Goal: Information Seeking & Learning: Learn about a topic

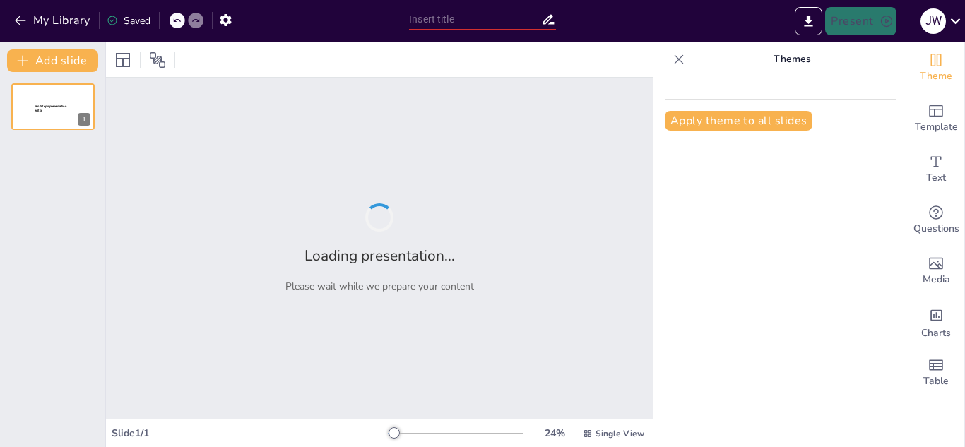
type input "¡Detectando Talentos! Cómo Identificar Estudiantes con Discapacidad"
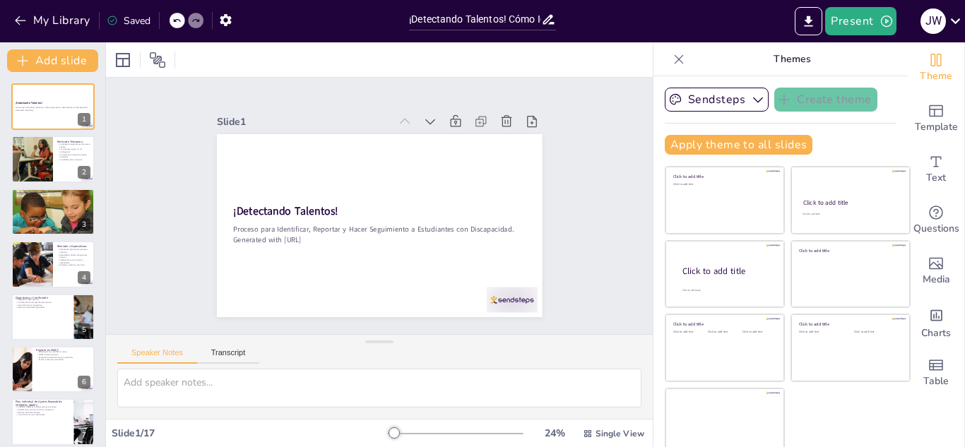
checkbox input "true"
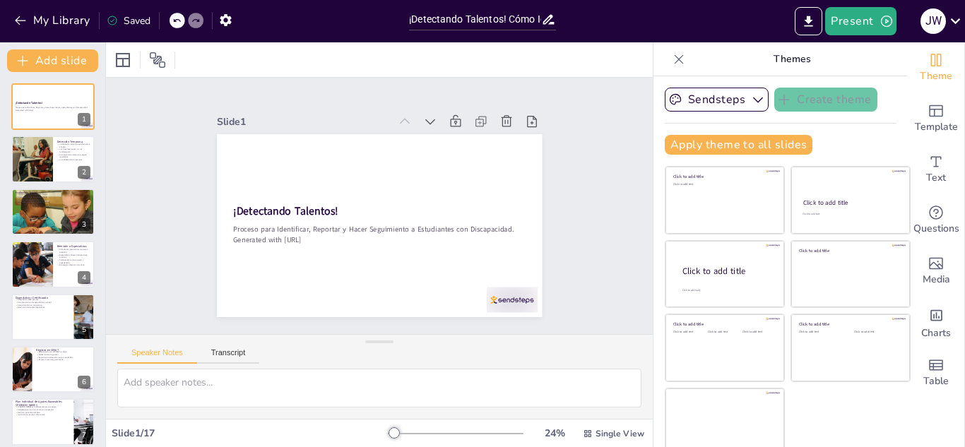
checkbox input "true"
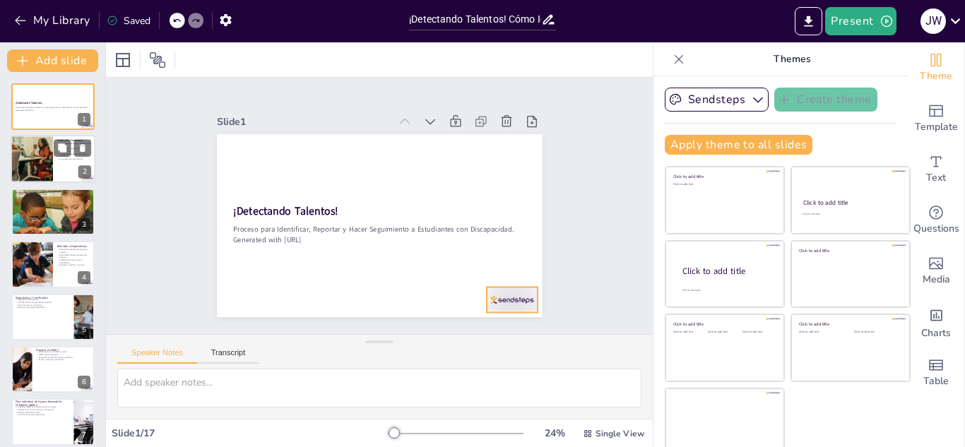
checkbox input "true"
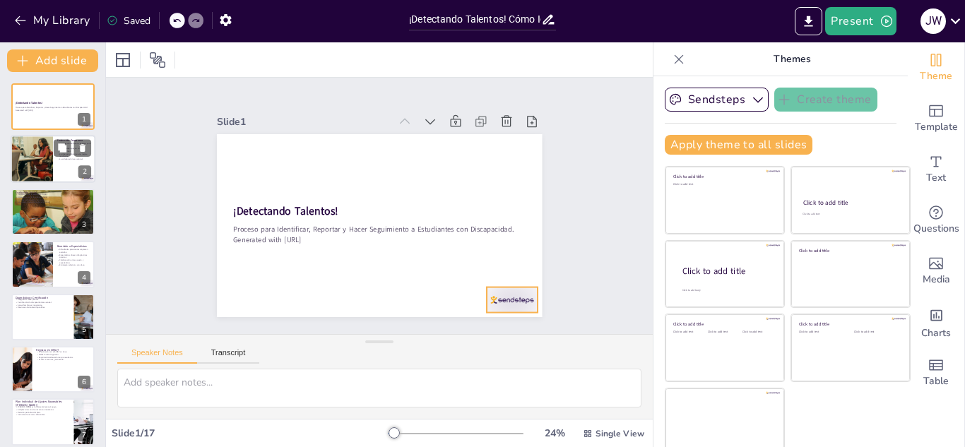
checkbox input "true"
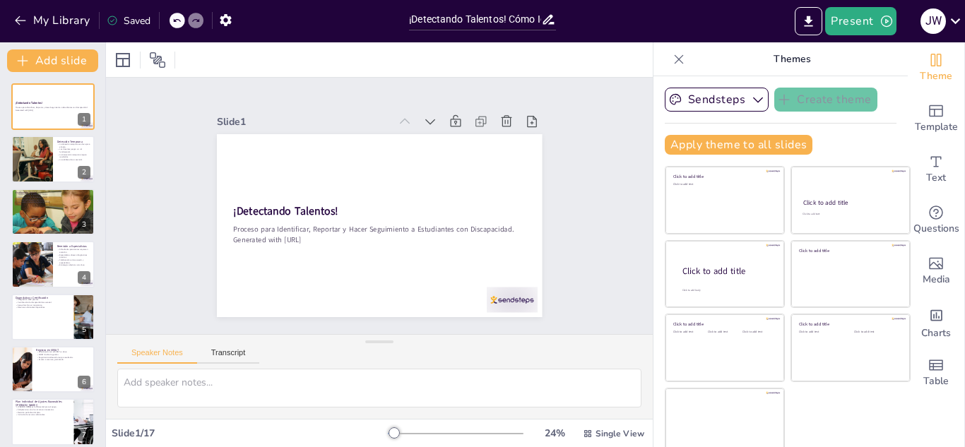
checkbox input "true"
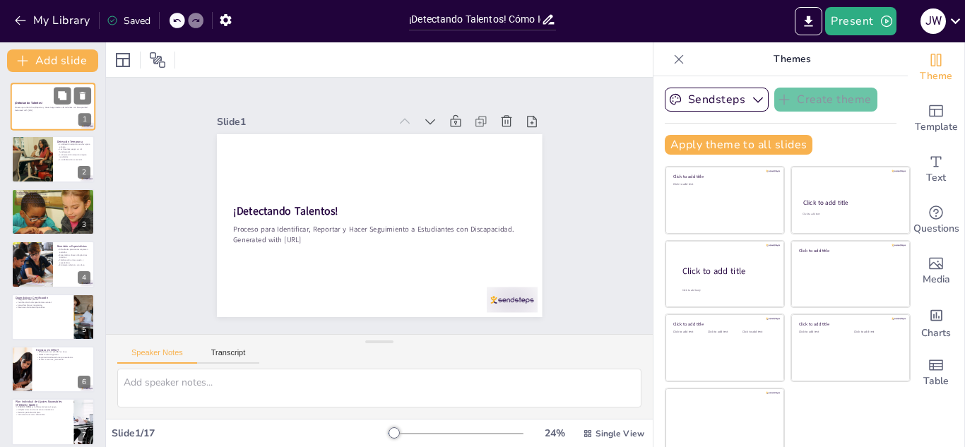
checkbox input "true"
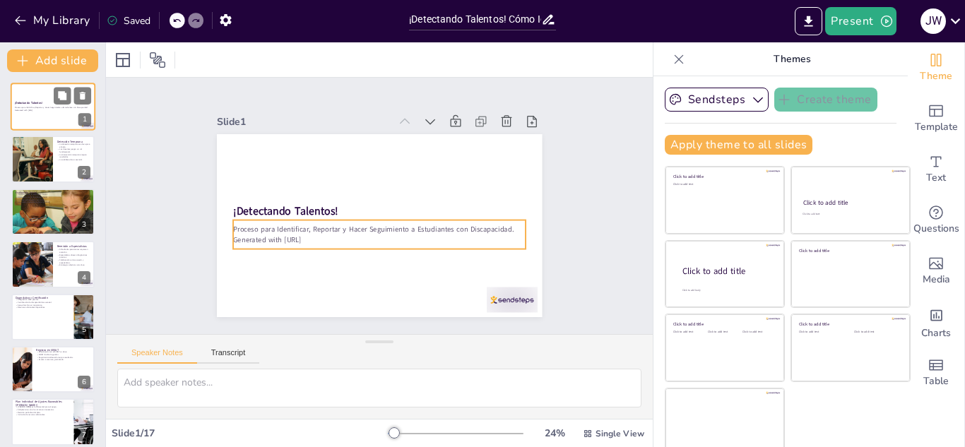
checkbox input "true"
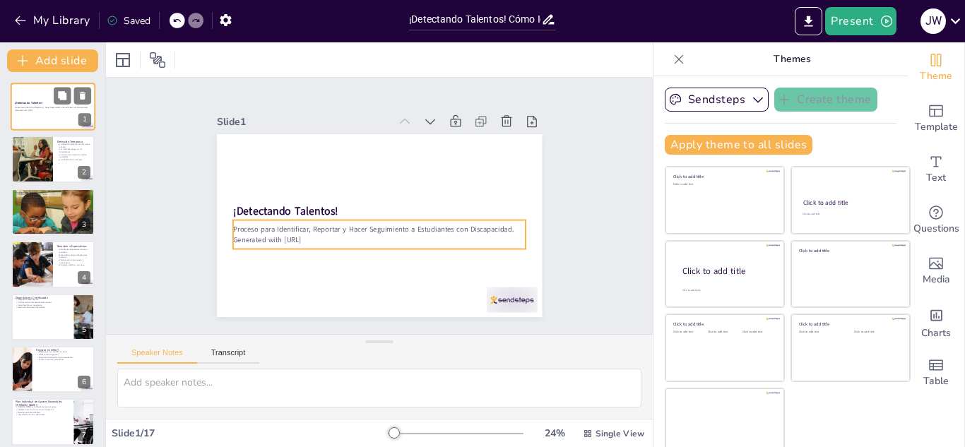
click at [43, 109] on p "Generated with [URL]" at bounding box center [53, 110] width 76 height 3
checkbox input "true"
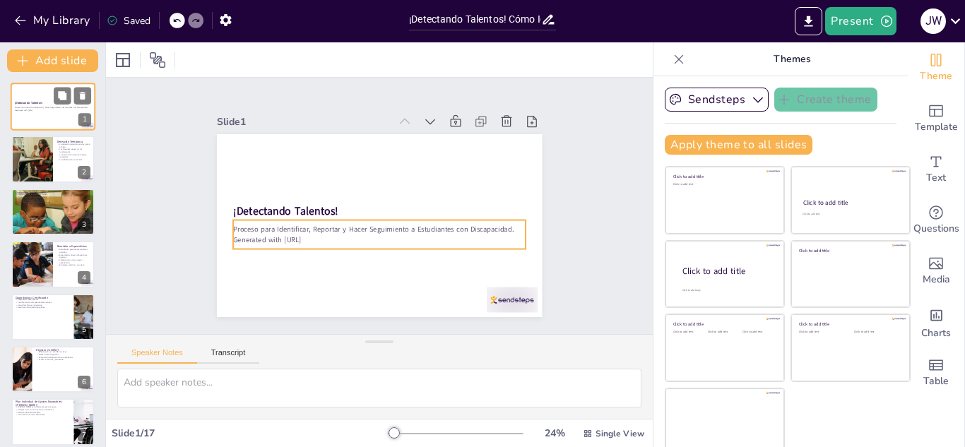
checkbox input "true"
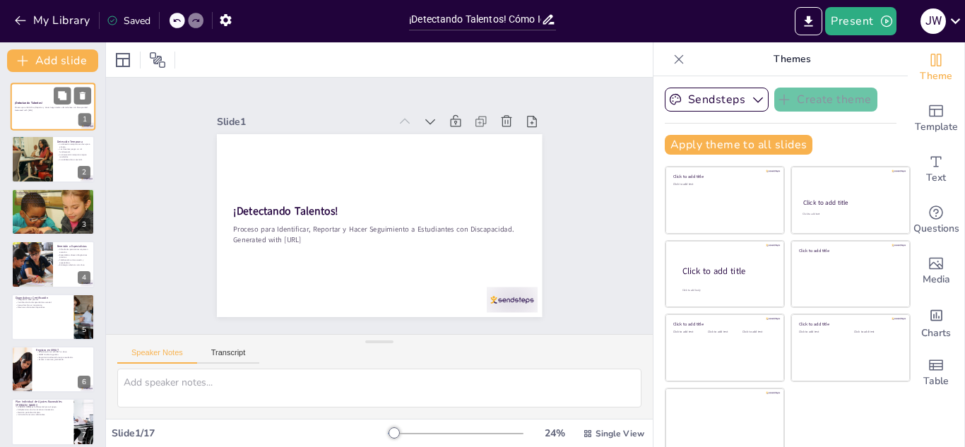
checkbox input "true"
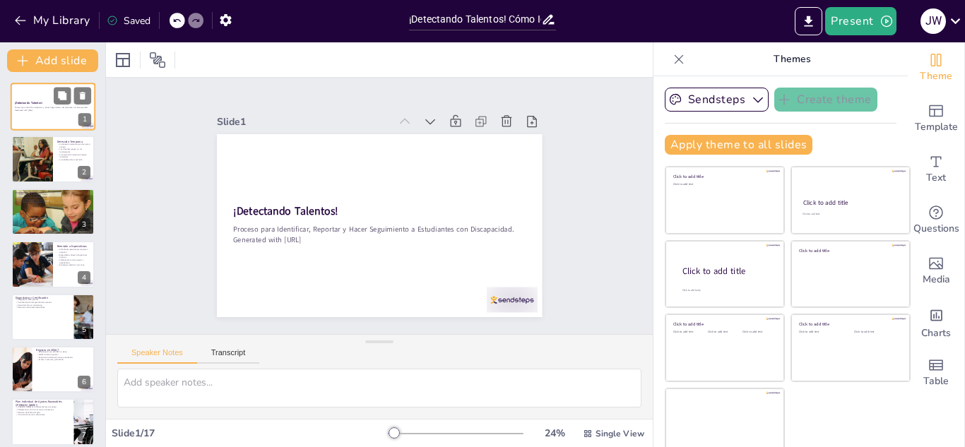
checkbox input "true"
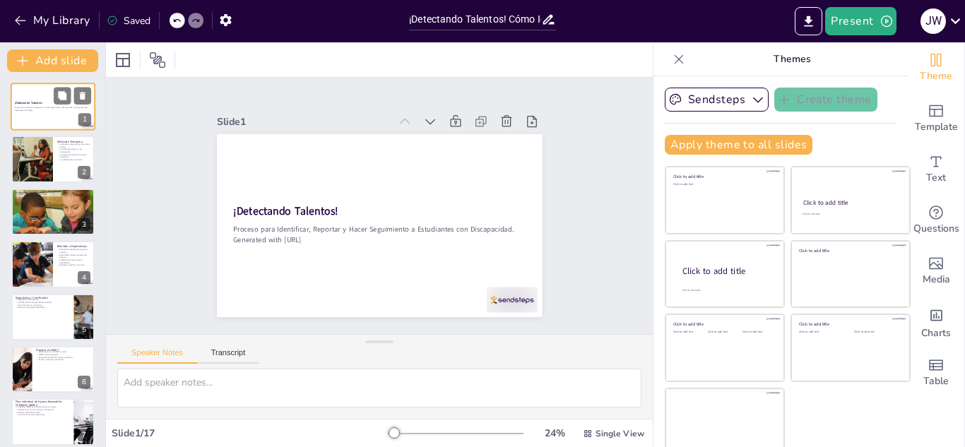
checkbox input "true"
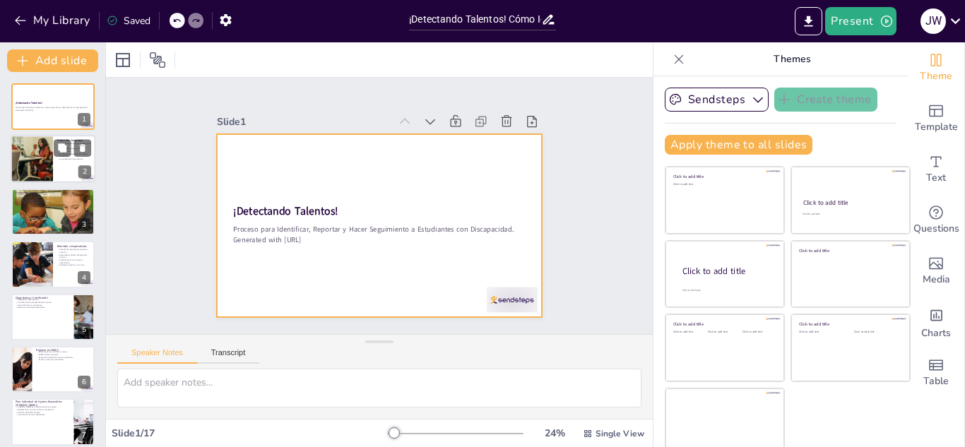
checkbox input "true"
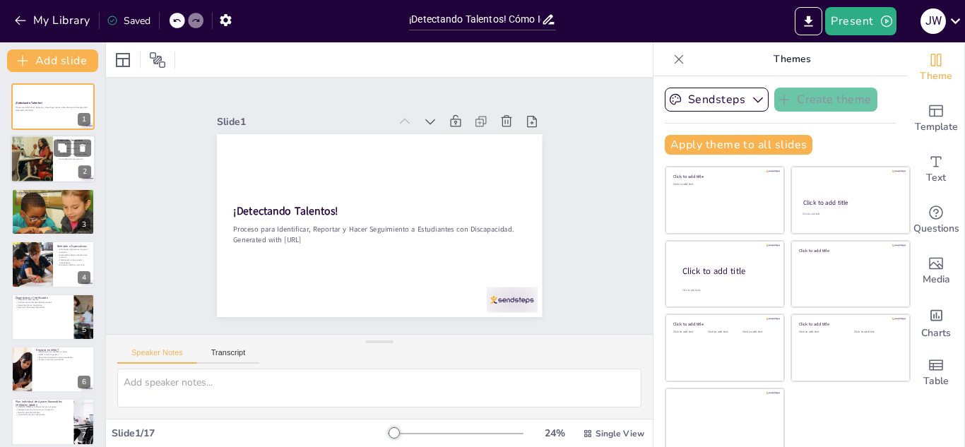
checkbox input "true"
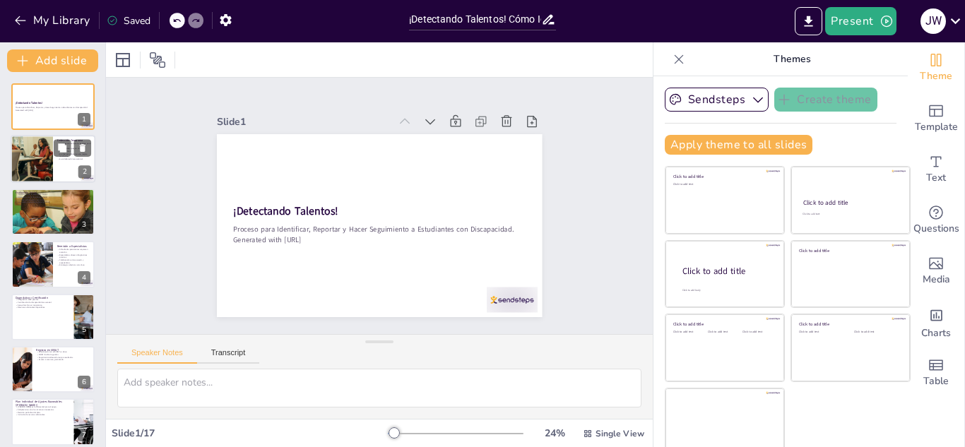
click at [50, 155] on div at bounding box center [32, 160] width 72 height 48
type textarea "La detección temprana permite identificar a los estudiantes que pueden necesita…"
checkbox input "true"
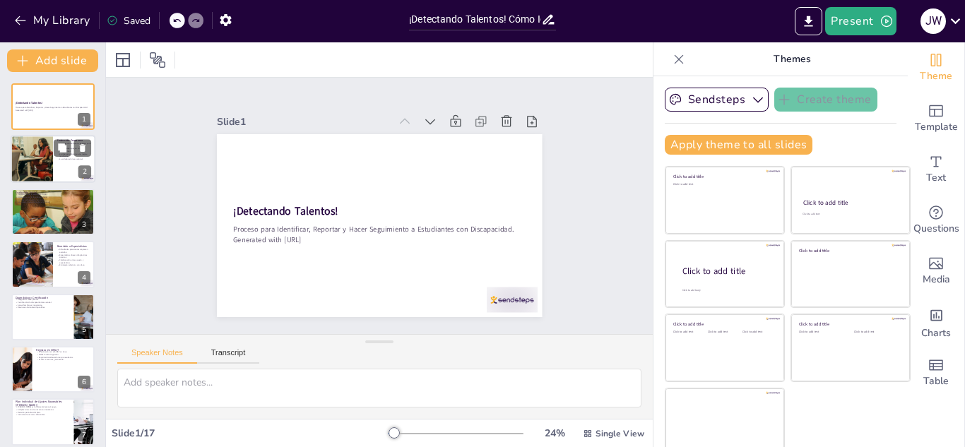
checkbox input "true"
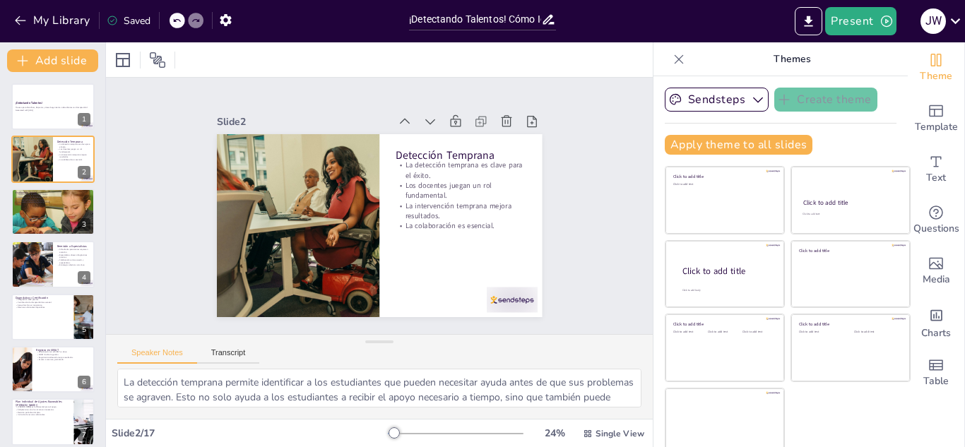
checkbox input "true"
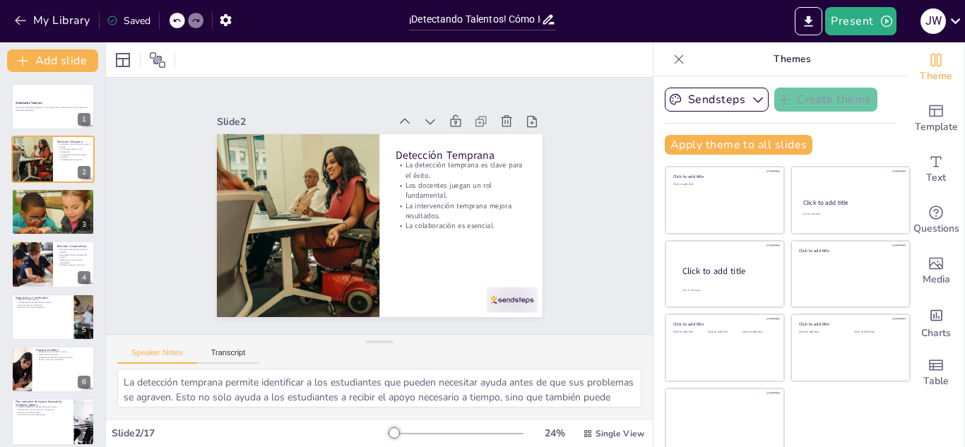
checkbox input "true"
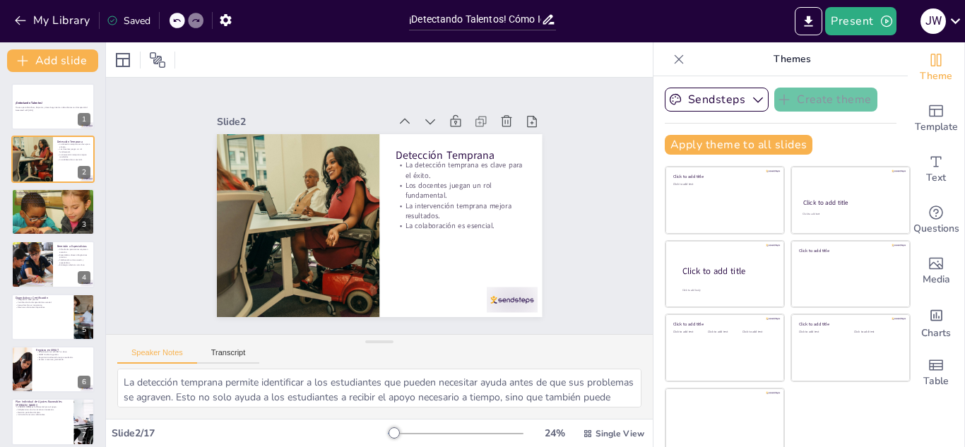
checkbox input "true"
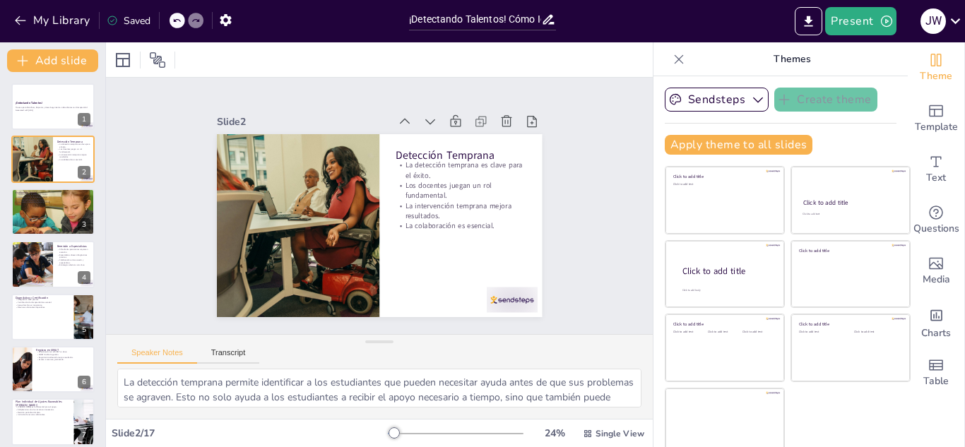
checkbox input "true"
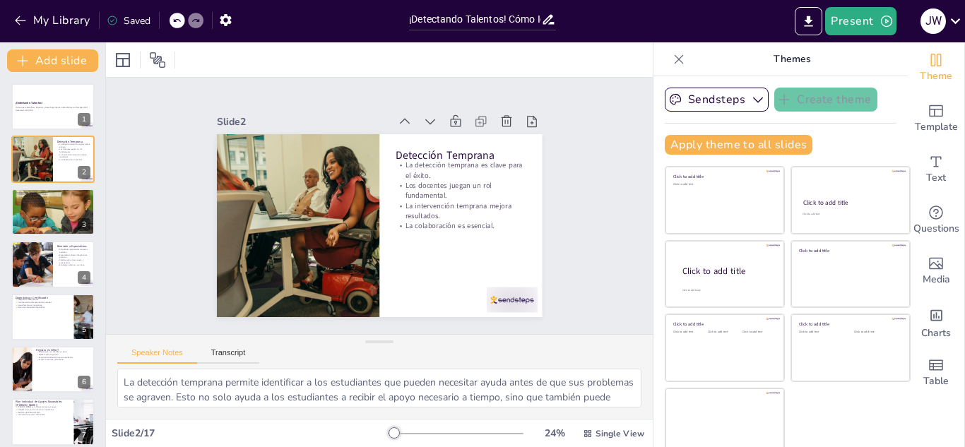
checkbox input "true"
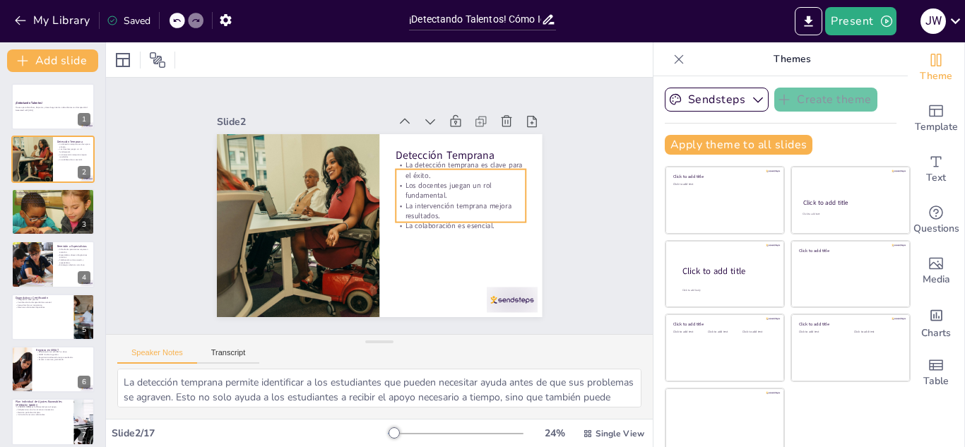
checkbox input "true"
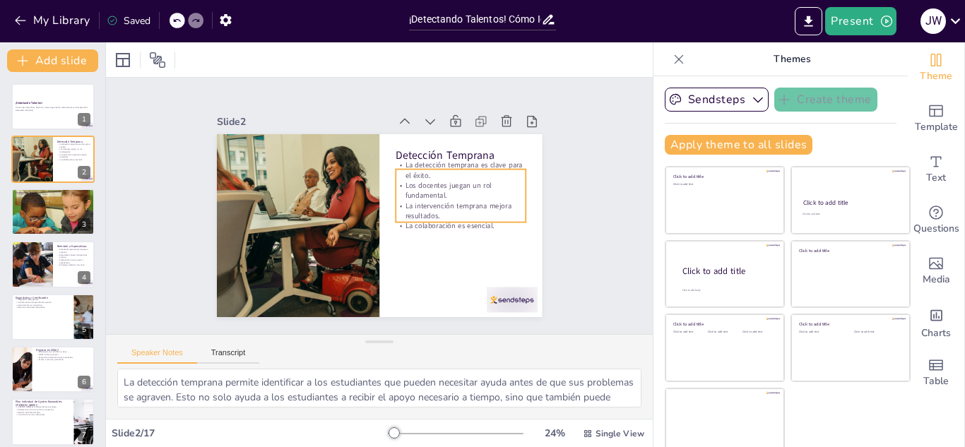
checkbox input "true"
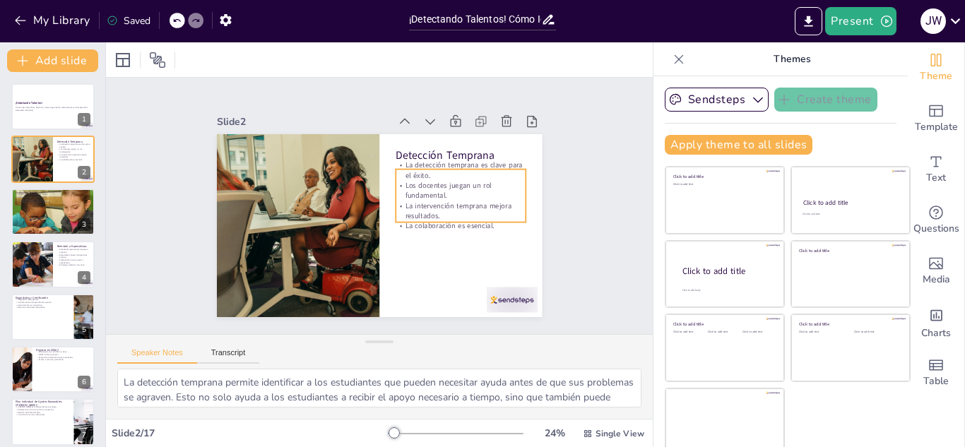
checkbox input "true"
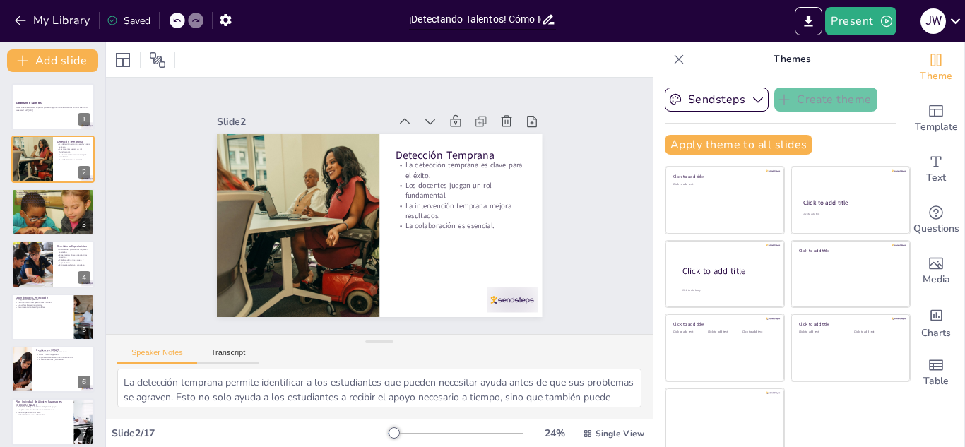
click at [672, 64] on icon at bounding box center [679, 59] width 14 height 14
checkbox input "true"
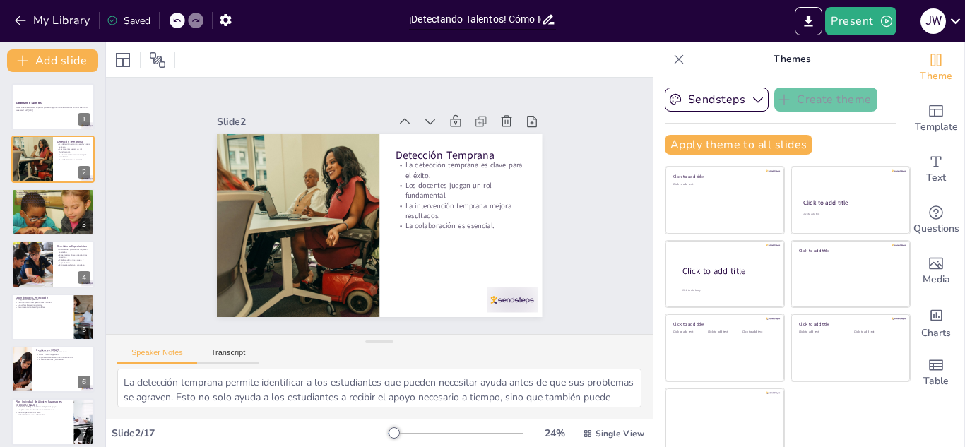
checkbox input "true"
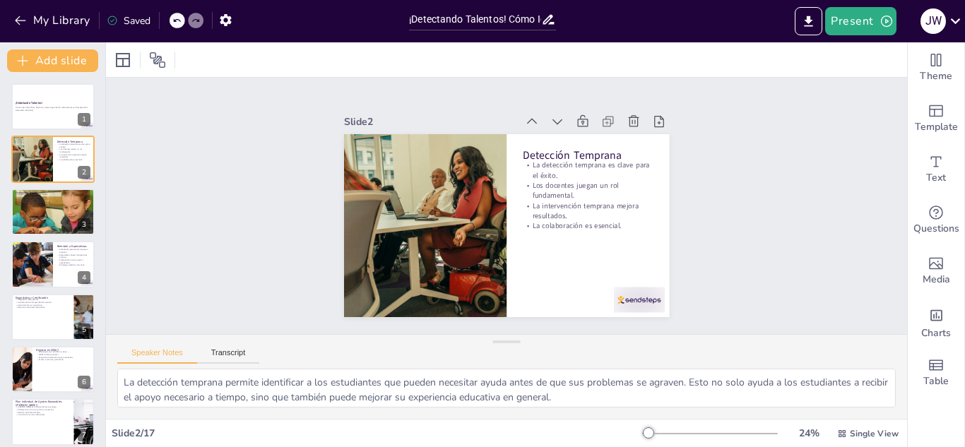
checkbox input "true"
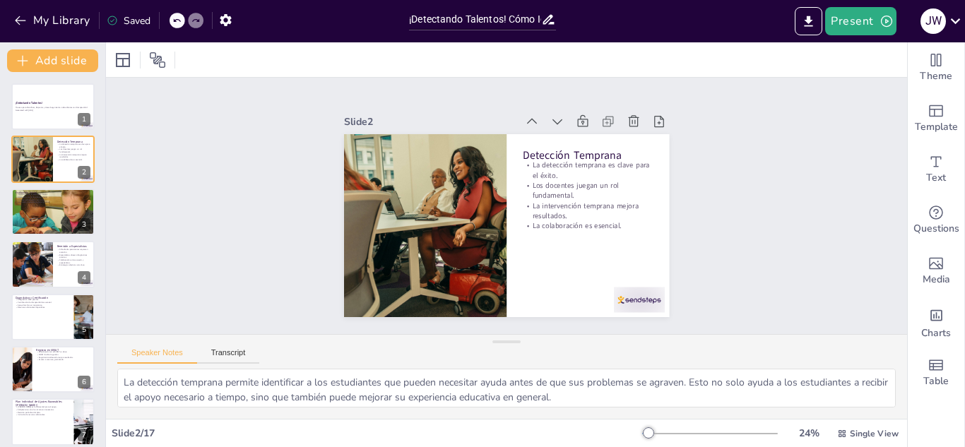
checkbox input "true"
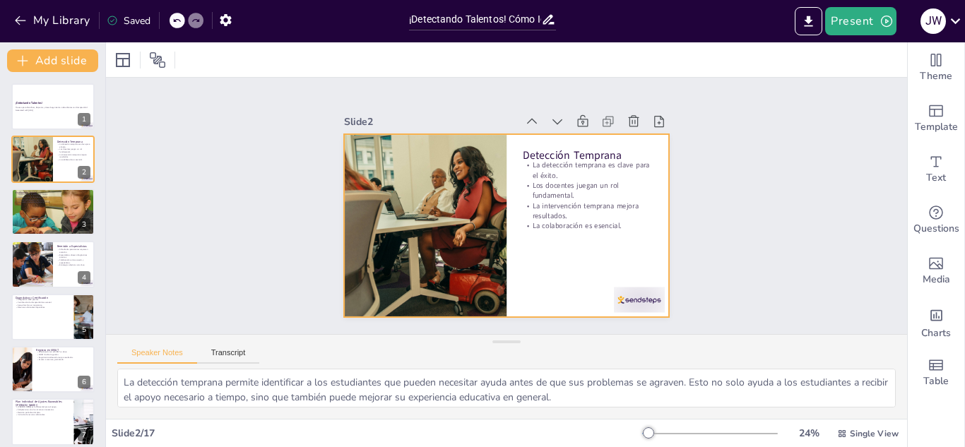
checkbox input "true"
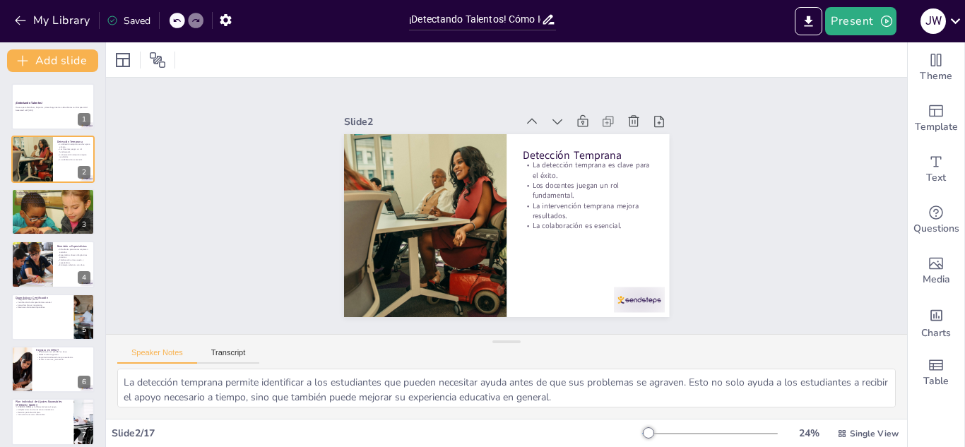
checkbox input "true"
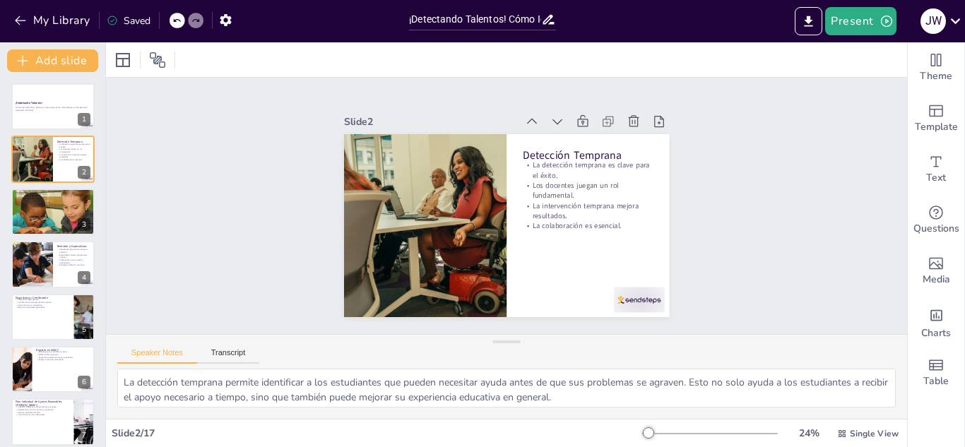
checkbox input "true"
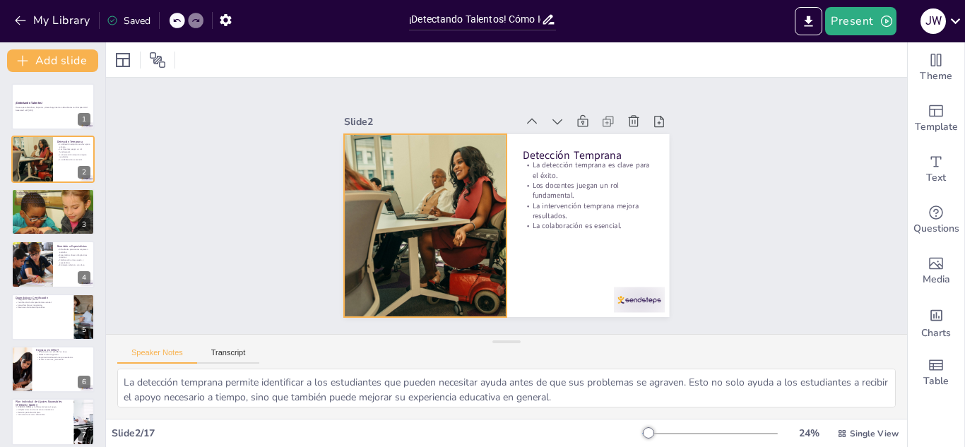
checkbox input "true"
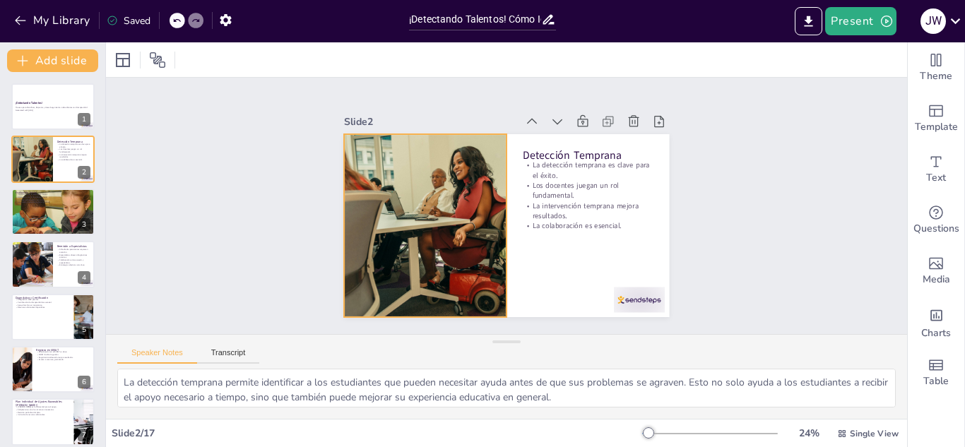
checkbox input "true"
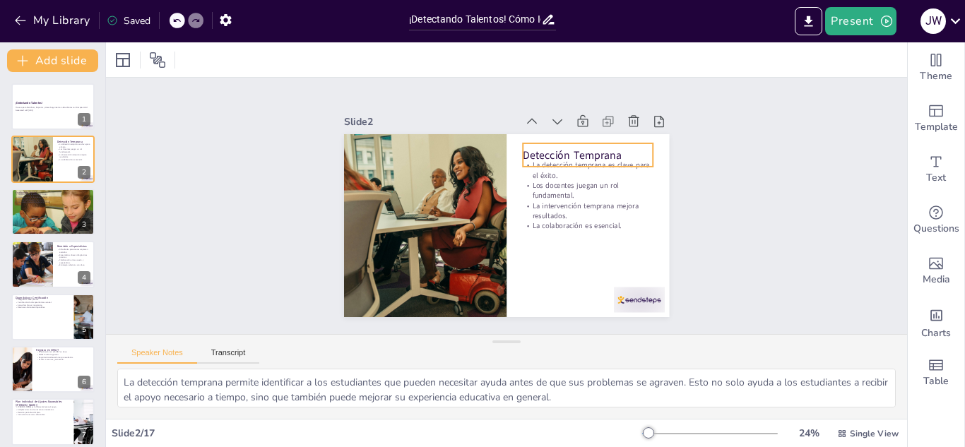
checkbox input "true"
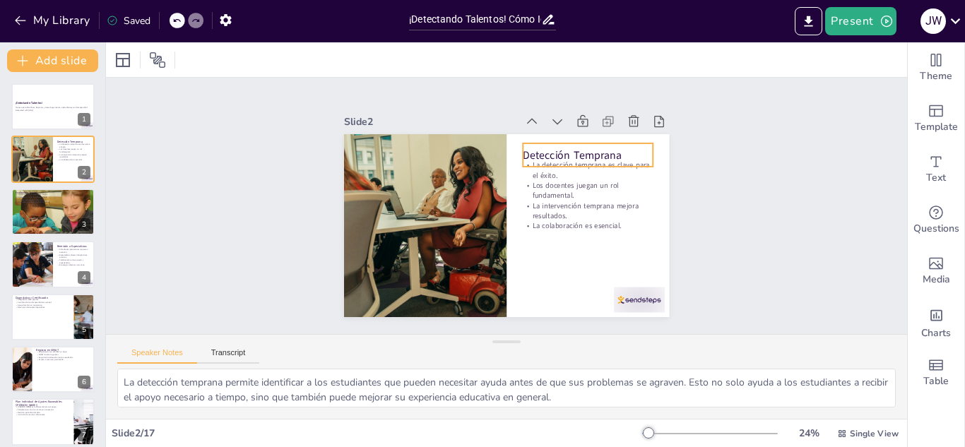
checkbox input "true"
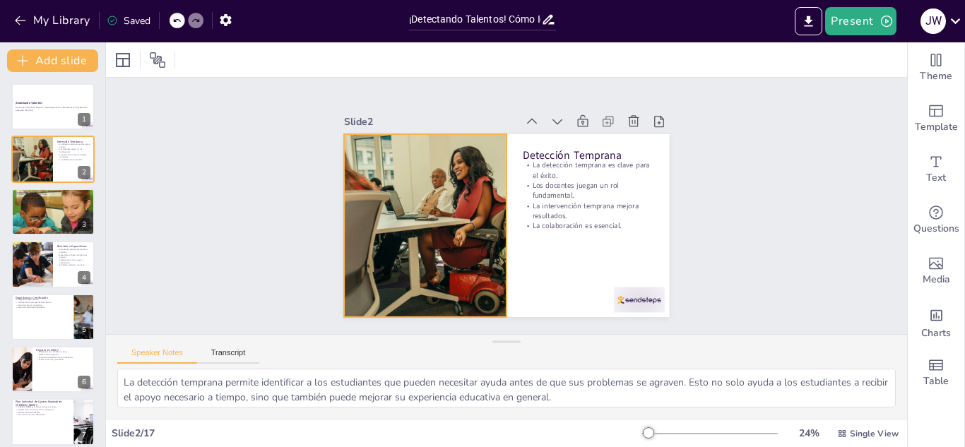
checkbox input "true"
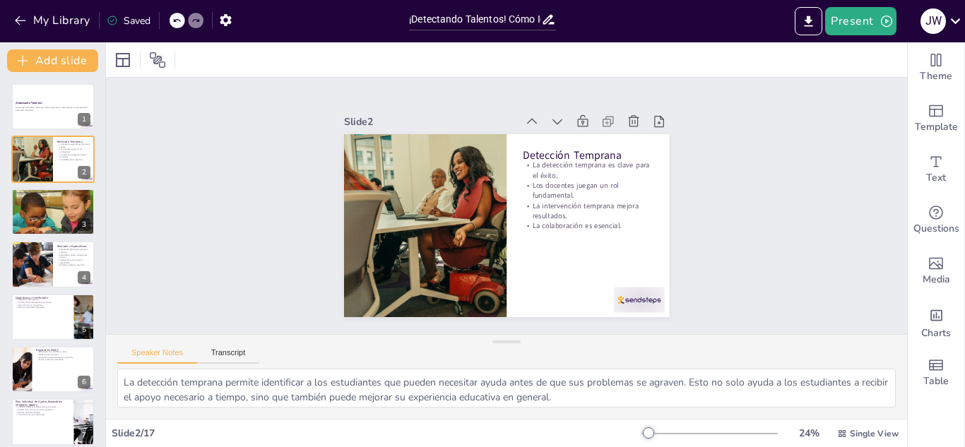
checkbox input "true"
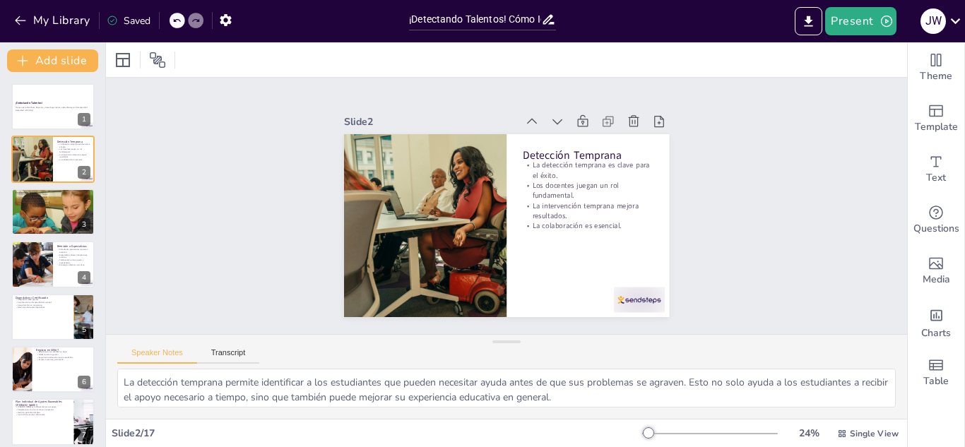
checkbox input "true"
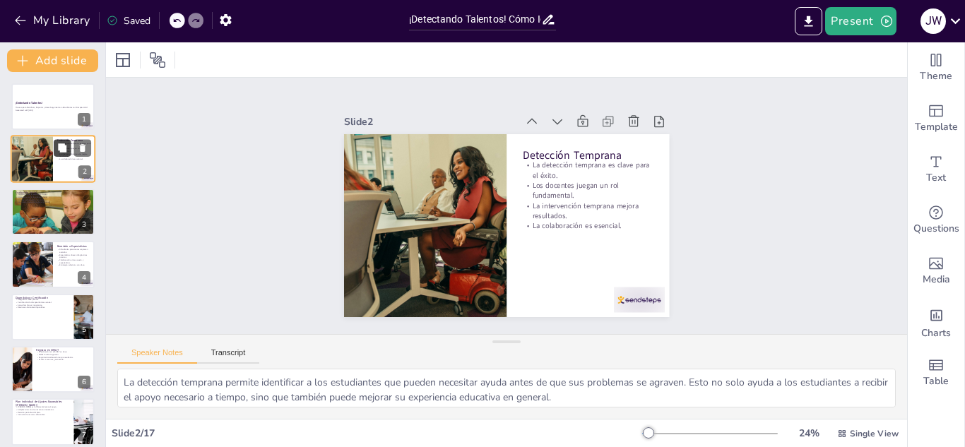
checkbox input "true"
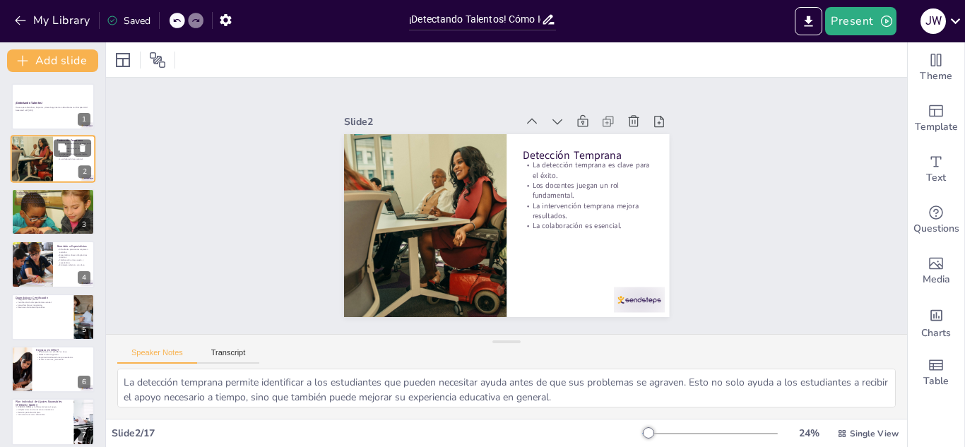
checkbox input "true"
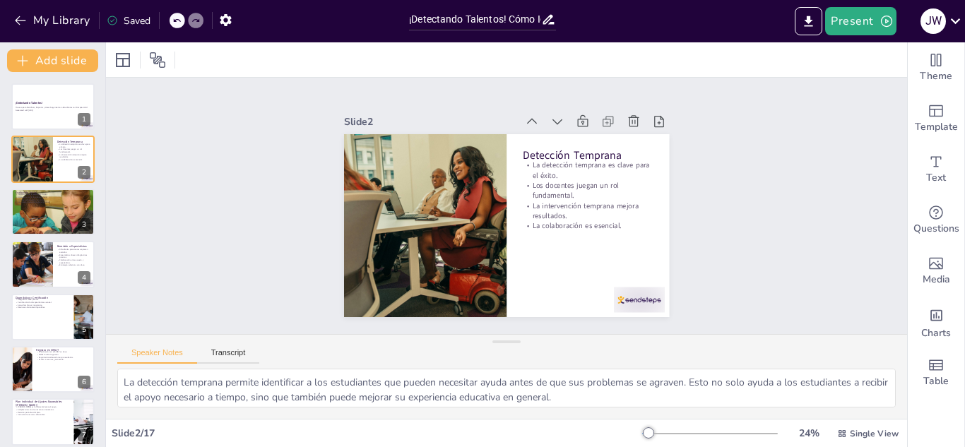
checkbox input "true"
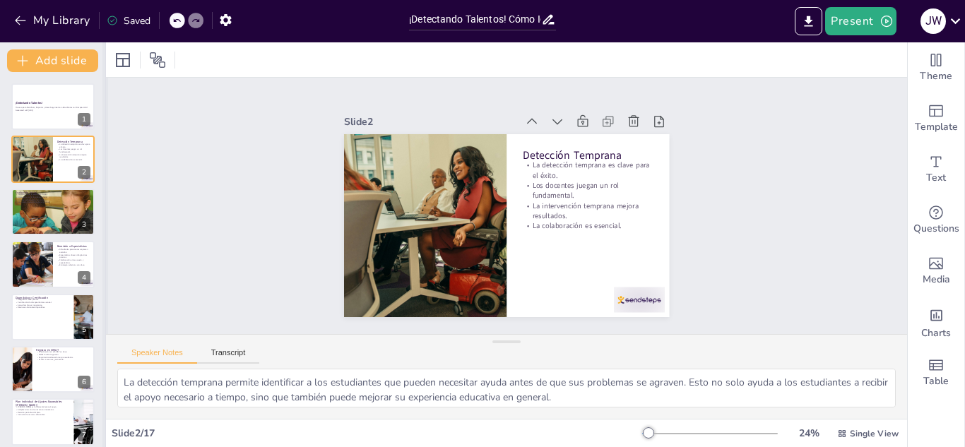
checkbox input "true"
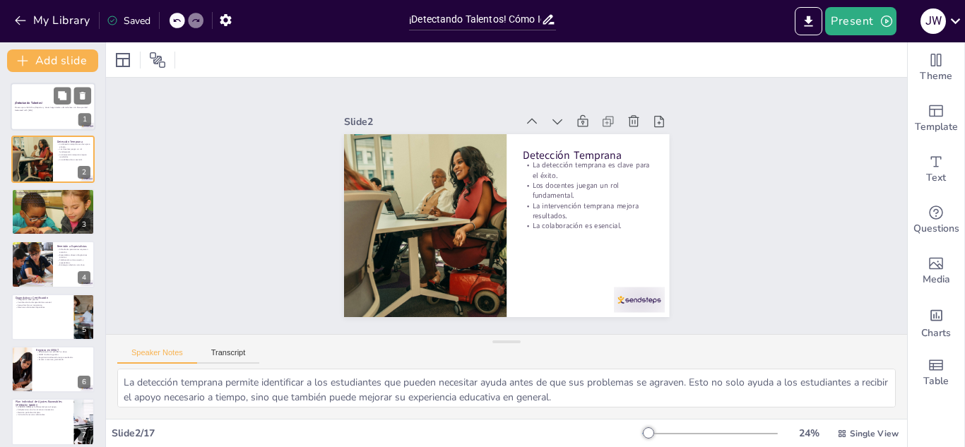
checkbox input "true"
click at [56, 118] on div at bounding box center [53, 107] width 85 height 48
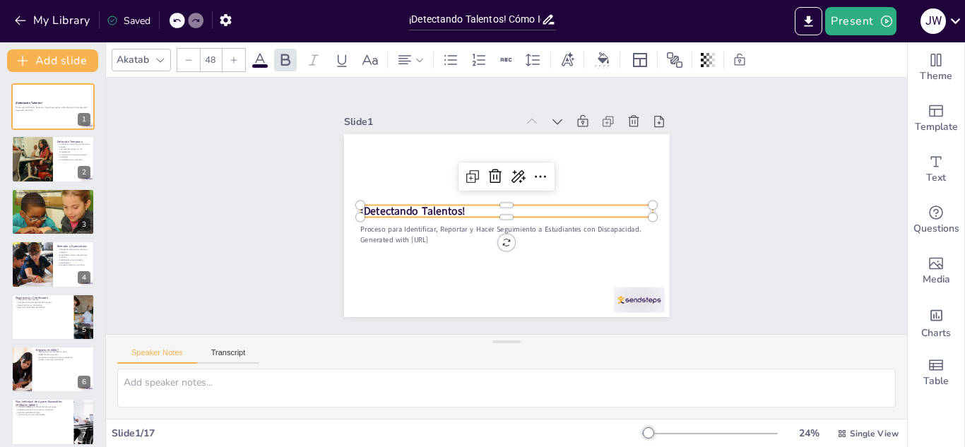
click at [360, 206] on strong "¡Detectando Talentos!" at bounding box center [412, 201] width 106 height 25
click at [487, 176] on icon at bounding box center [495, 176] width 17 height 17
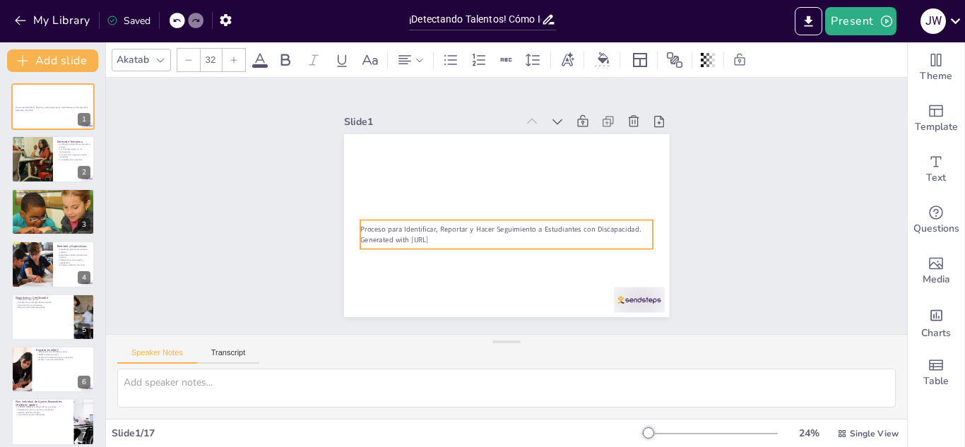
click at [358, 227] on p "Proceso para Identificar, Reportar y Hacer Seguimiento a Estudiantes con Discap…" at bounding box center [499, 228] width 282 height 100
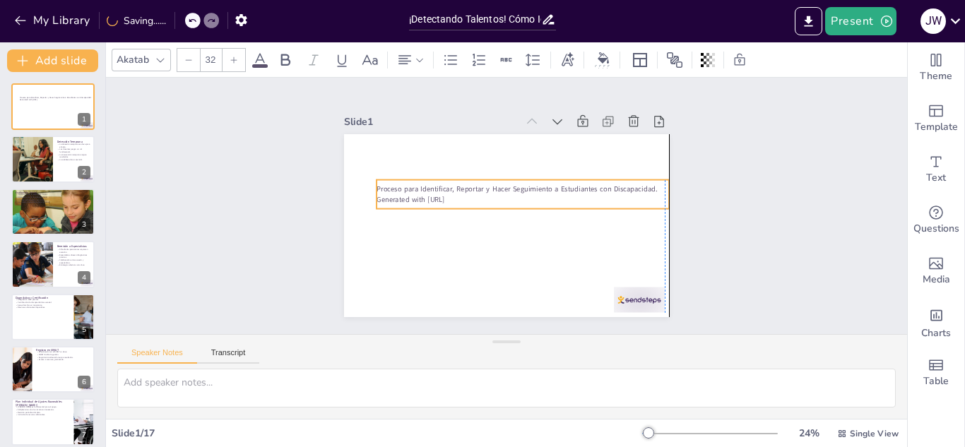
drag, startPoint x: 451, startPoint y: 239, endPoint x: 467, endPoint y: 199, distance: 43.4
click at [467, 199] on p "Generated with [URL]" at bounding box center [523, 202] width 288 height 71
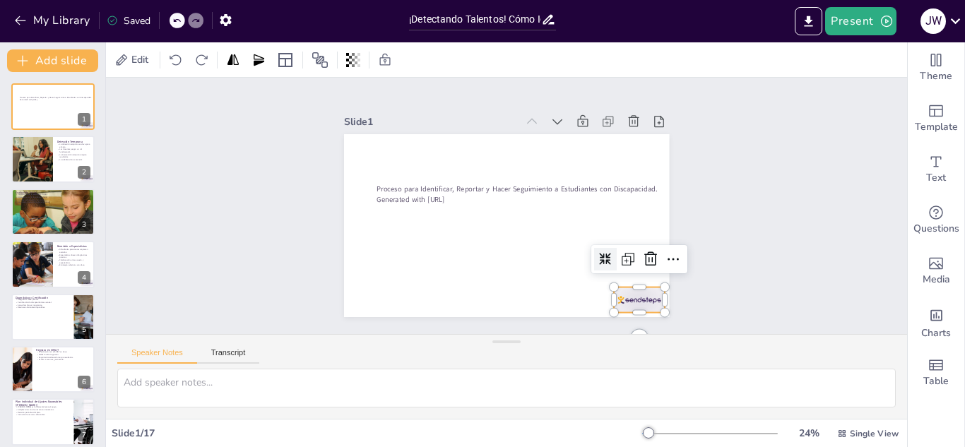
click at [515, 339] on div at bounding box center [490, 367] width 47 height 56
click at [625, 304] on icon at bounding box center [616, 313] width 17 height 18
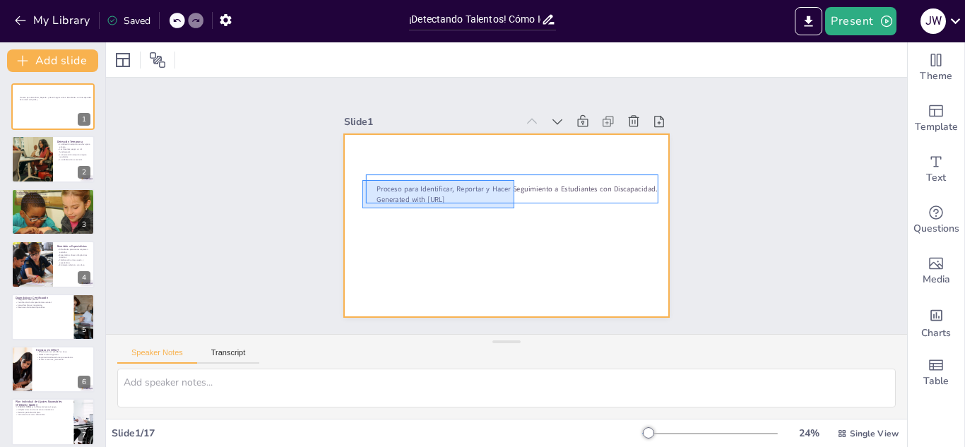
drag, startPoint x: 362, startPoint y: 180, endPoint x: 554, endPoint y: 219, distance: 195.3
click at [554, 219] on div at bounding box center [487, 212] width 275 height 366
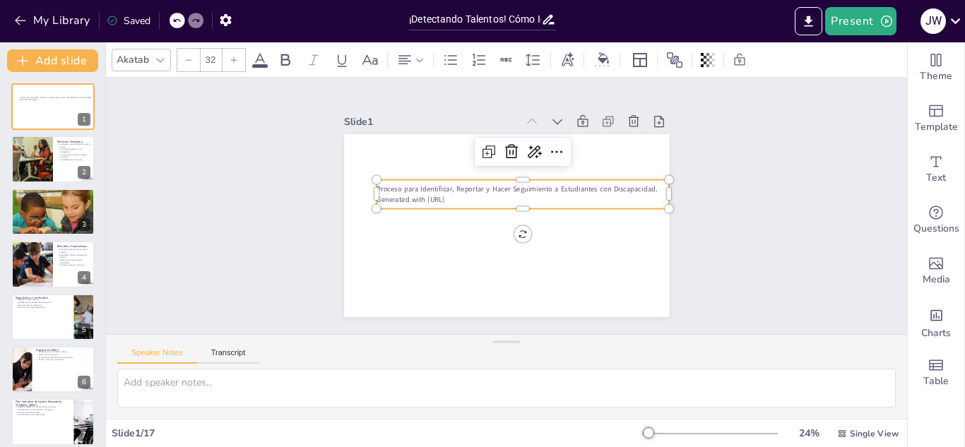
click at [222, 59] on div at bounding box center [233, 60] width 23 height 23
click at [234, 59] on icon at bounding box center [234, 59] width 6 height 6
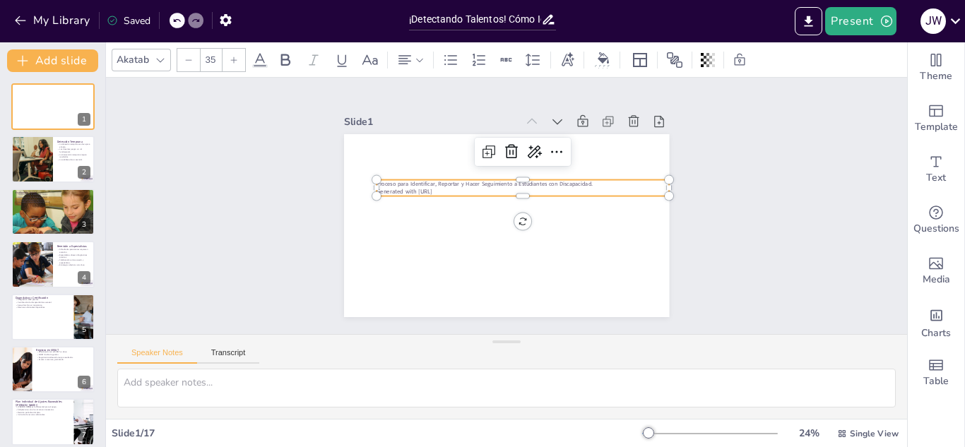
click at [234, 59] on icon at bounding box center [234, 59] width 6 height 6
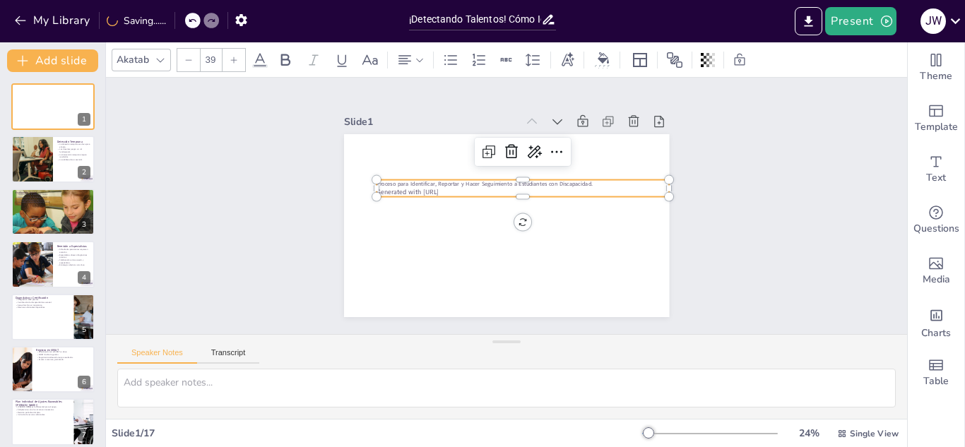
click at [234, 59] on icon at bounding box center [234, 59] width 6 height 6
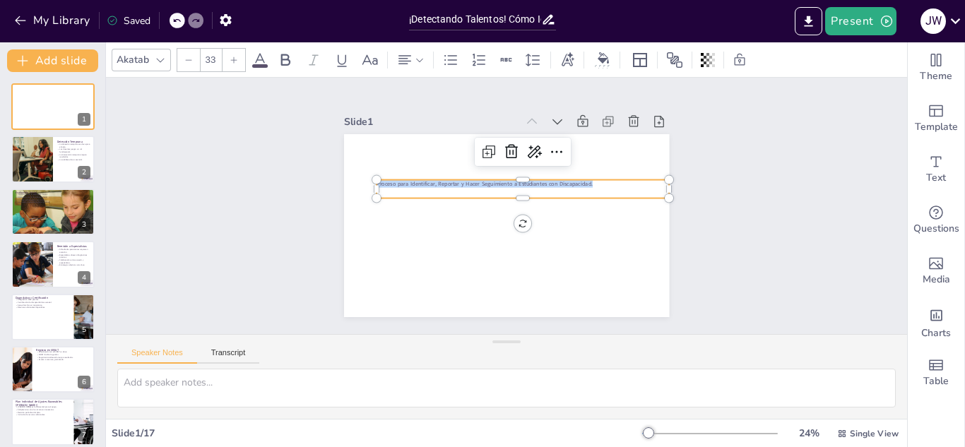
drag, startPoint x: 596, startPoint y: 179, endPoint x: 359, endPoint y: 177, distance: 236.6
click at [359, 177] on div "Proceso para Identificar, Reportar y Hacer Seguimiento a Estudiantes con Discap…" at bounding box center [498, 223] width 371 height 299
click at [230, 56] on icon at bounding box center [234, 60] width 8 height 8
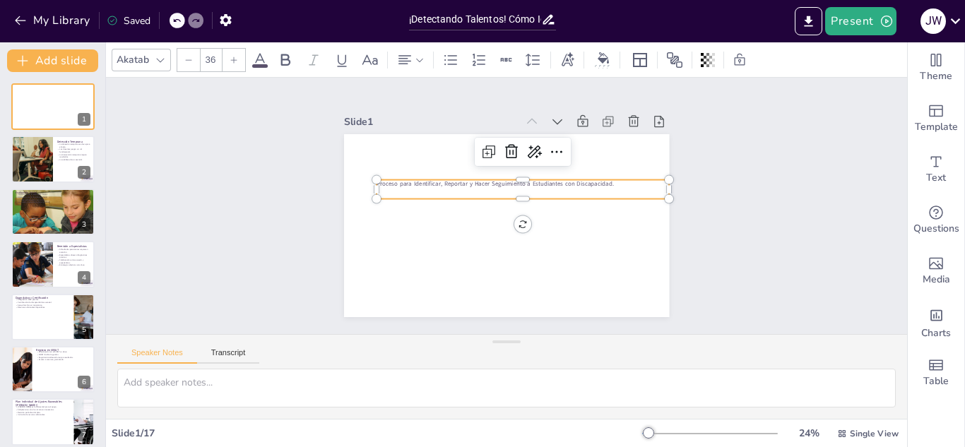
click at [230, 56] on icon at bounding box center [234, 60] width 8 height 8
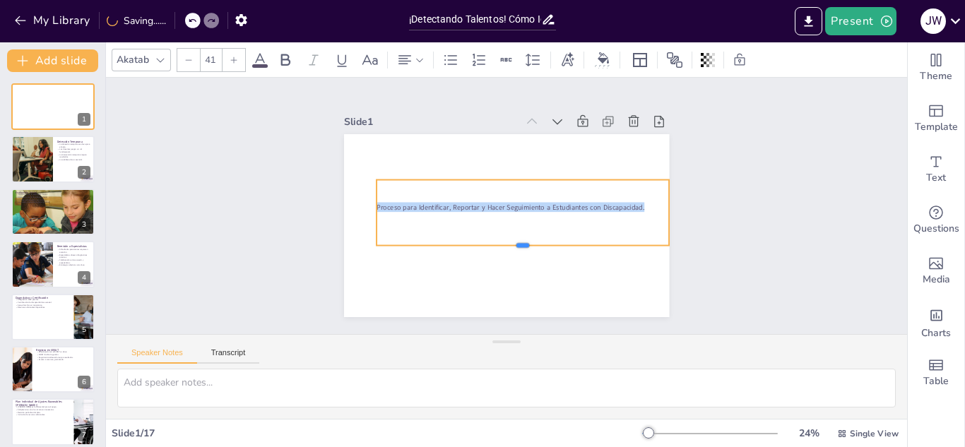
drag, startPoint x: 511, startPoint y: 196, endPoint x: 508, endPoint y: 241, distance: 45.3
click at [508, 241] on div at bounding box center [508, 253] width 282 height 101
click at [379, 63] on div at bounding box center [370, 60] width 23 height 23
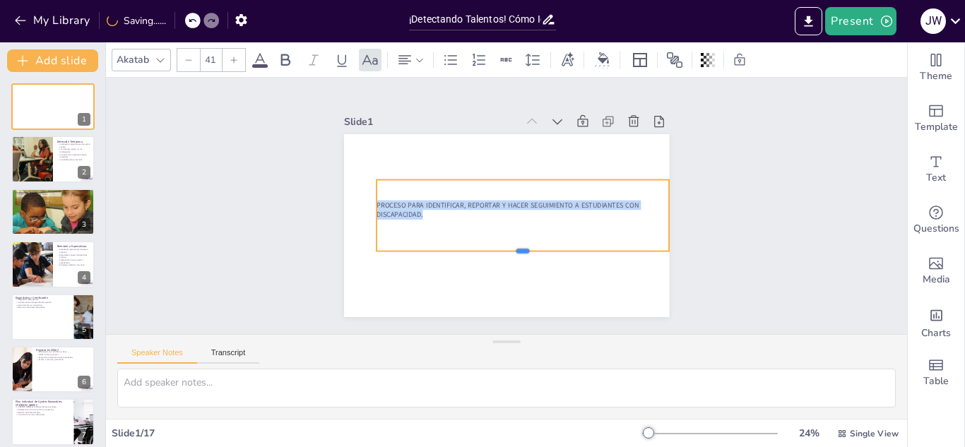
drag, startPoint x: 514, startPoint y: 206, endPoint x: 511, endPoint y: 247, distance: 41.1
click at [511, 247] on div at bounding box center [511, 259] width 289 height 72
click at [234, 50] on div at bounding box center [233, 60] width 23 height 23
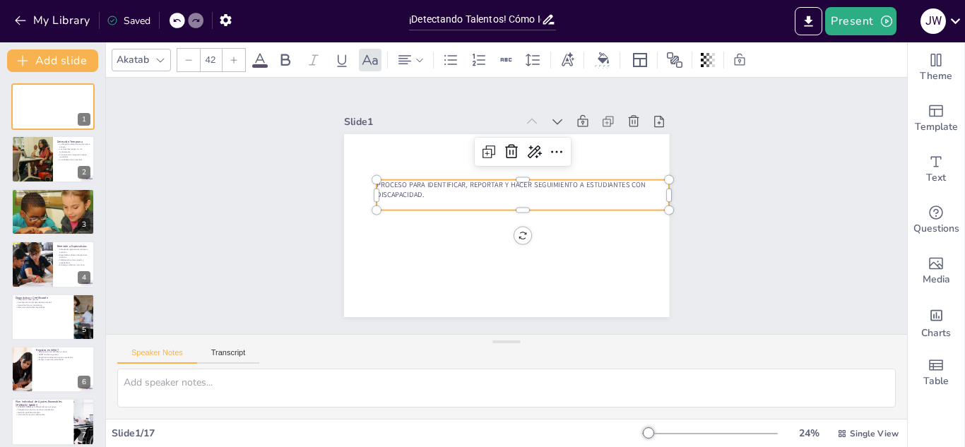
click at [237, 59] on icon at bounding box center [234, 60] width 8 height 8
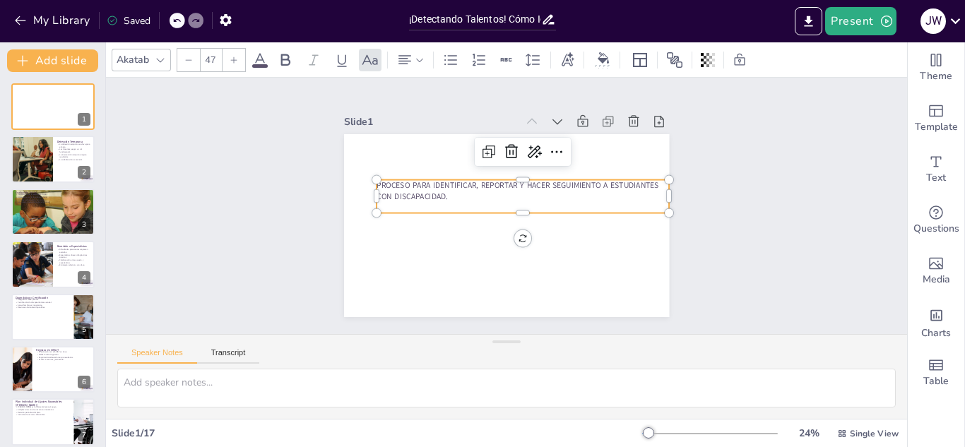
click at [237, 59] on icon at bounding box center [234, 60] width 8 height 8
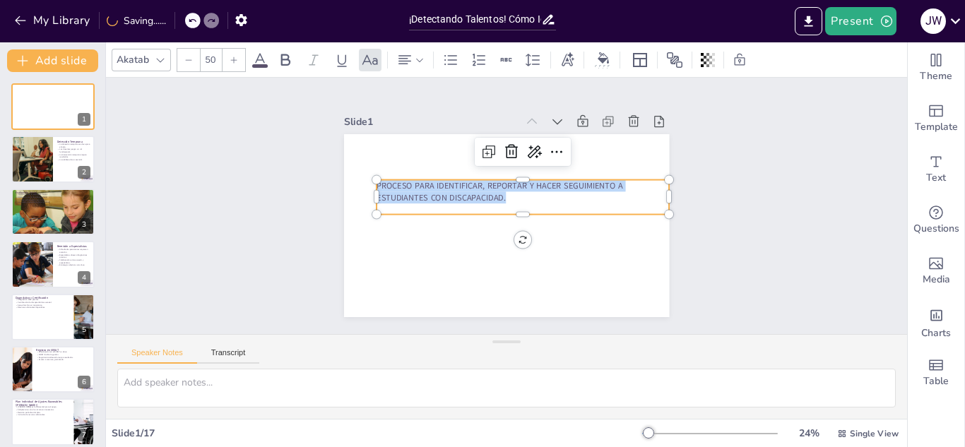
click at [237, 59] on icon at bounding box center [234, 60] width 8 height 8
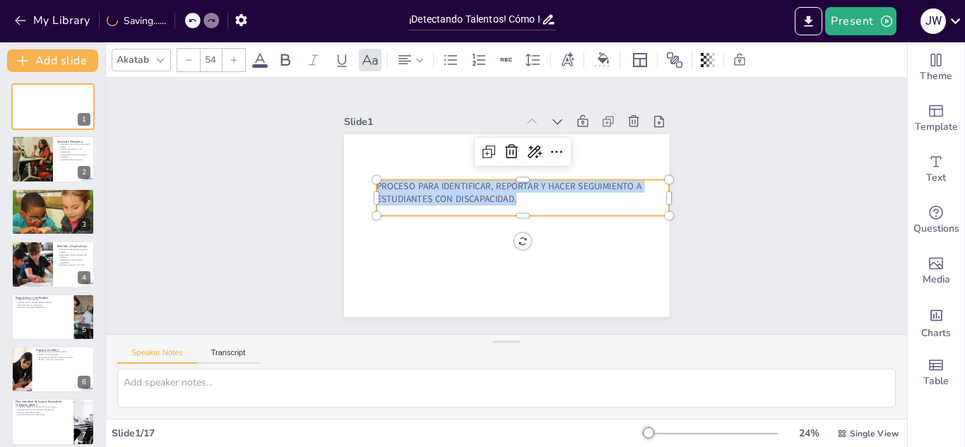
click at [237, 59] on icon at bounding box center [234, 60] width 8 height 8
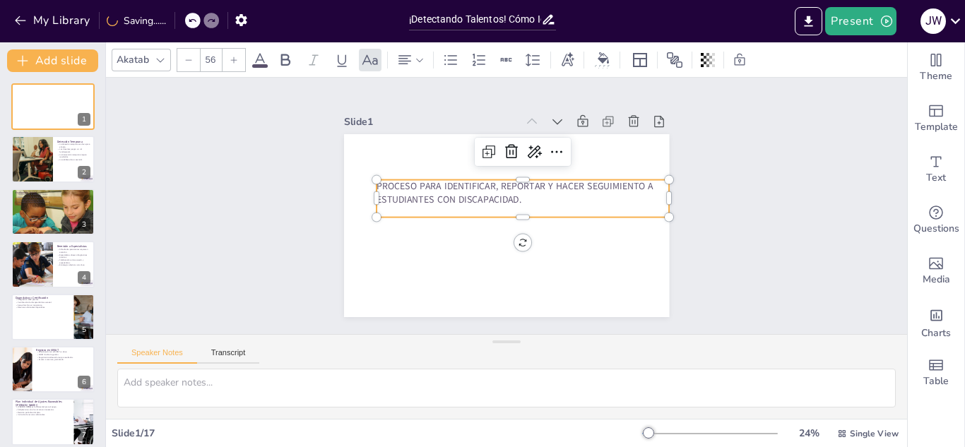
click at [237, 59] on icon at bounding box center [234, 60] width 8 height 8
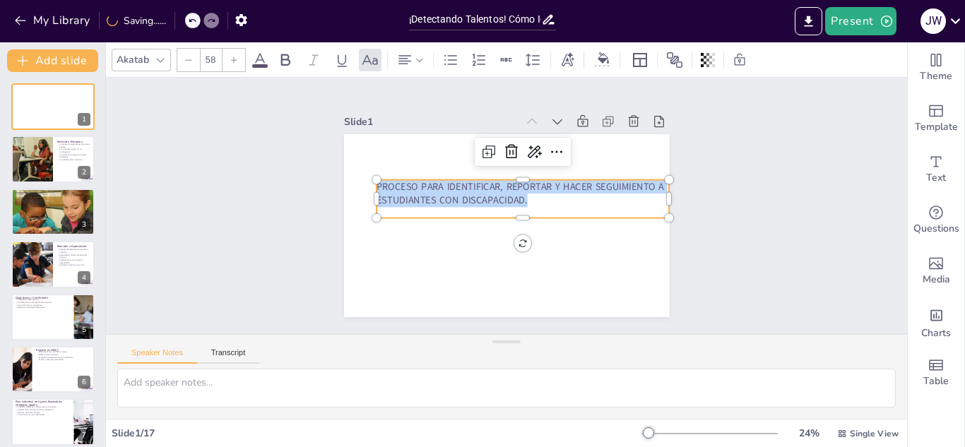
click at [237, 59] on icon at bounding box center [234, 60] width 8 height 8
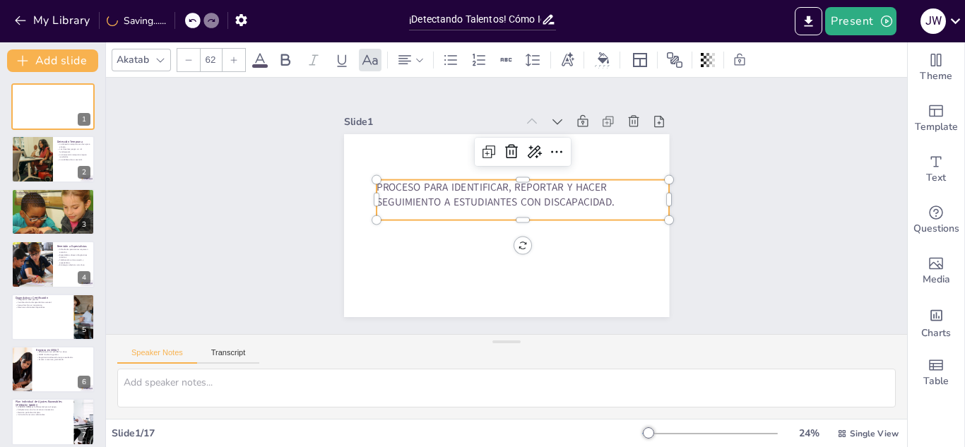
click at [237, 59] on icon at bounding box center [234, 60] width 8 height 8
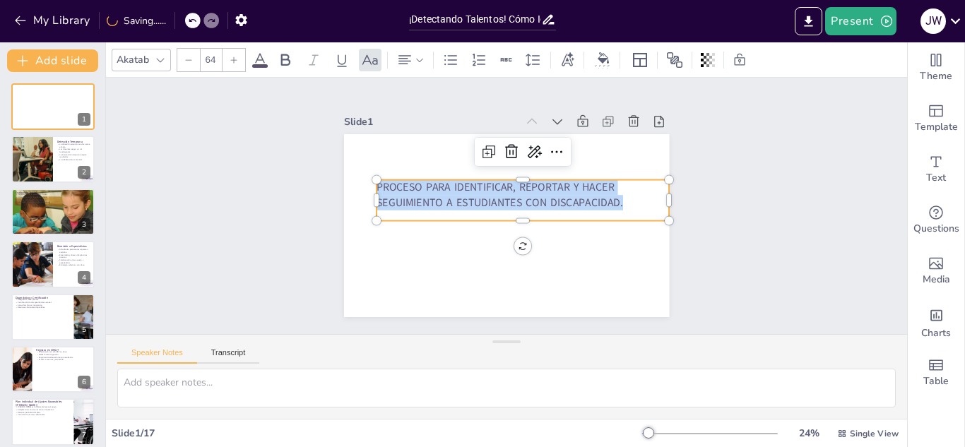
click at [237, 59] on icon at bounding box center [234, 60] width 8 height 8
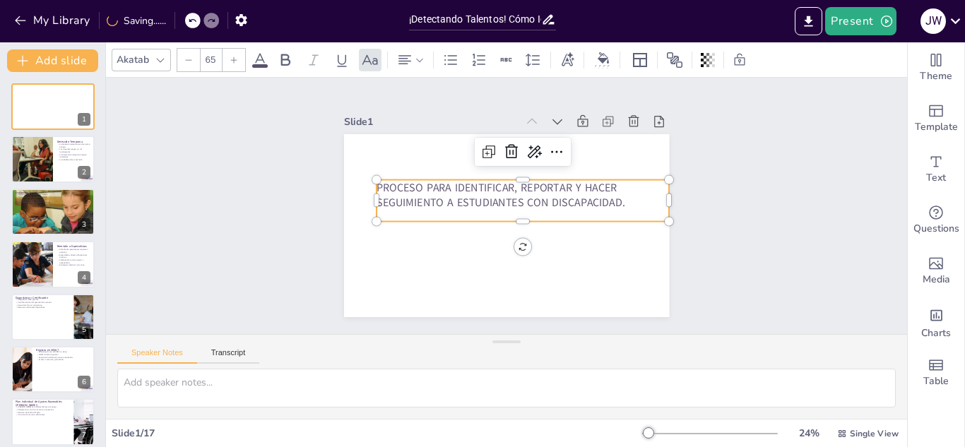
click at [237, 59] on icon at bounding box center [234, 60] width 8 height 8
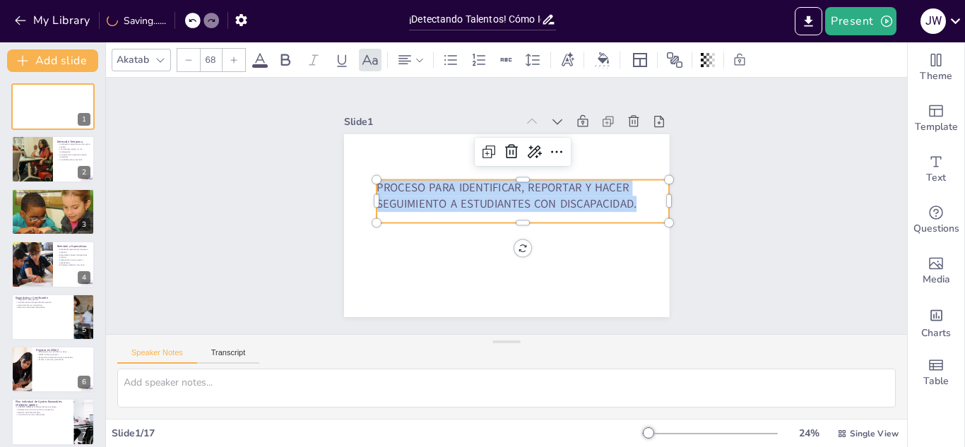
click at [237, 59] on icon at bounding box center [234, 60] width 8 height 8
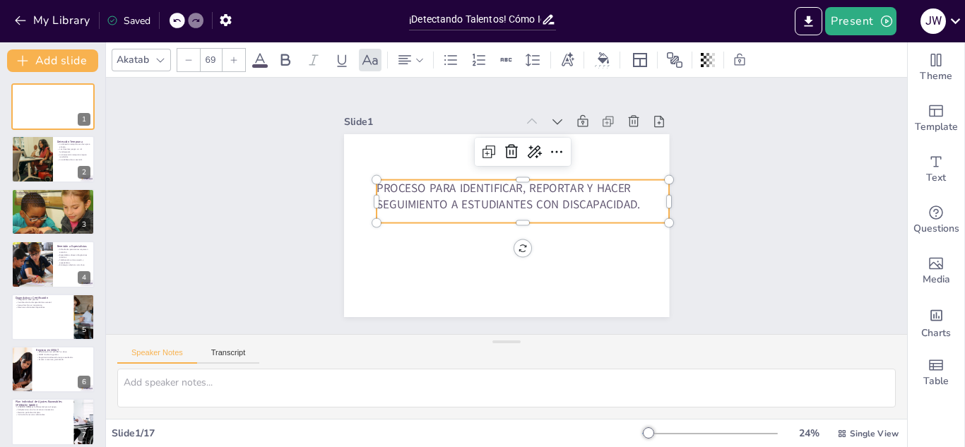
click at [237, 59] on icon at bounding box center [234, 60] width 8 height 8
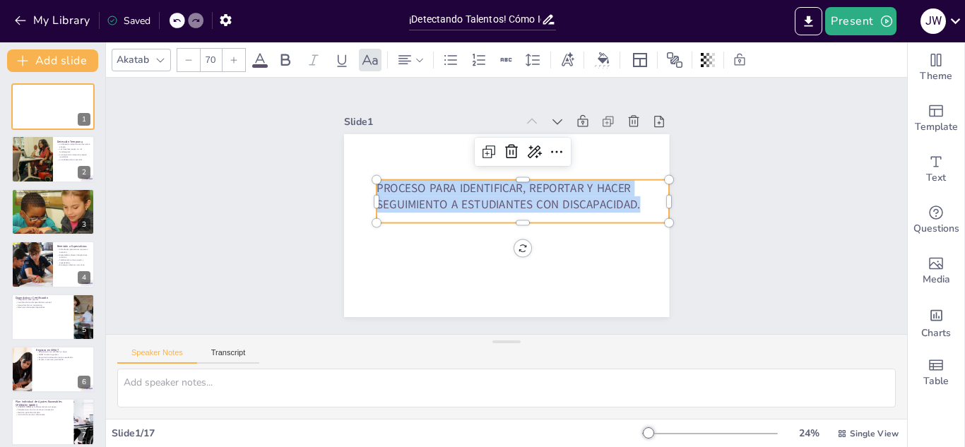
click at [237, 59] on icon at bounding box center [234, 60] width 8 height 8
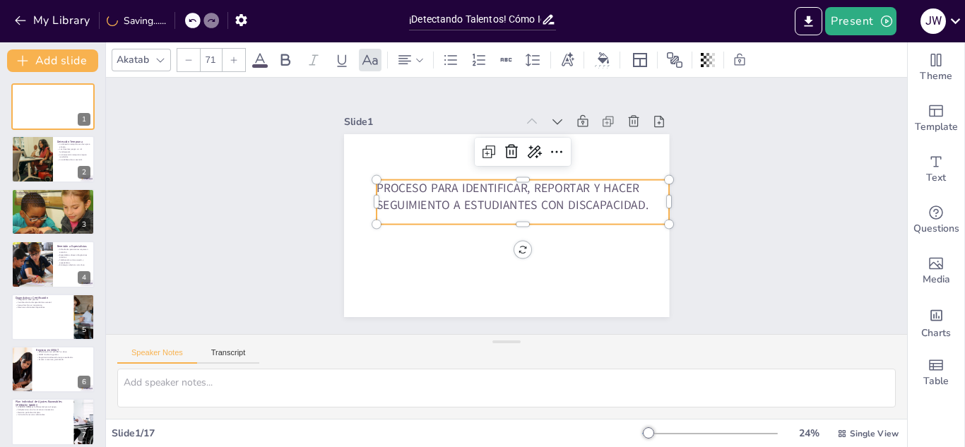
click at [237, 59] on icon at bounding box center [234, 60] width 8 height 8
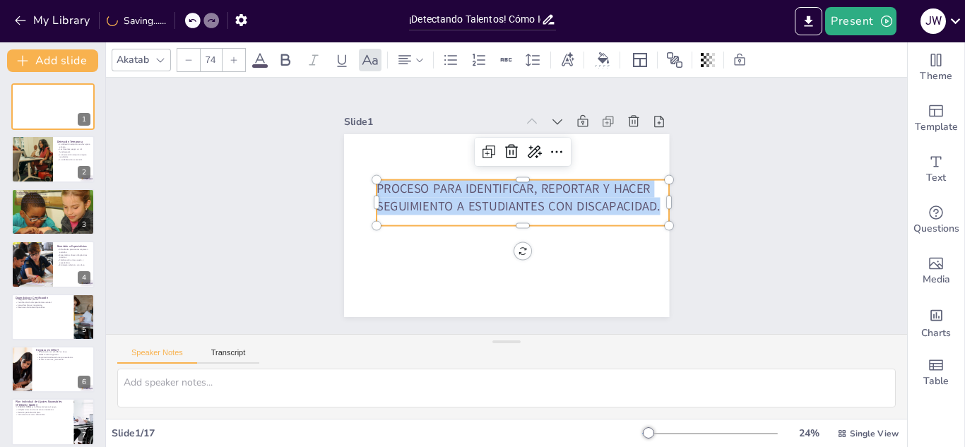
click at [237, 59] on icon at bounding box center [234, 60] width 8 height 8
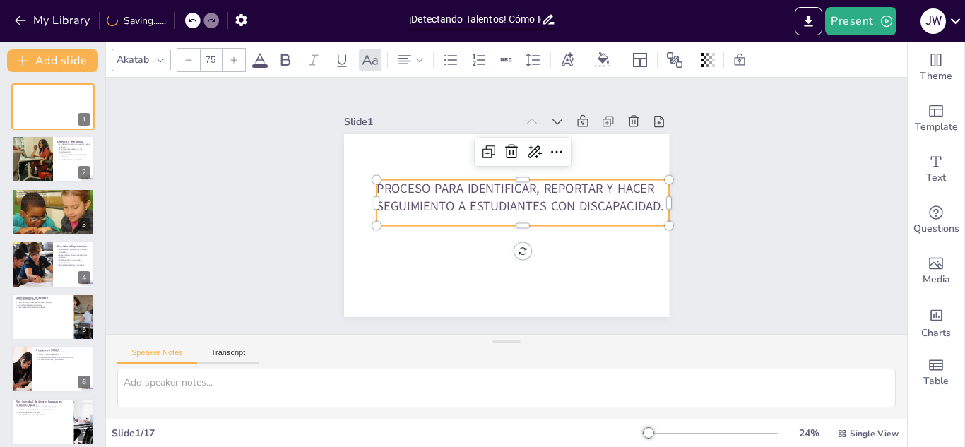
click at [237, 59] on icon at bounding box center [234, 60] width 8 height 8
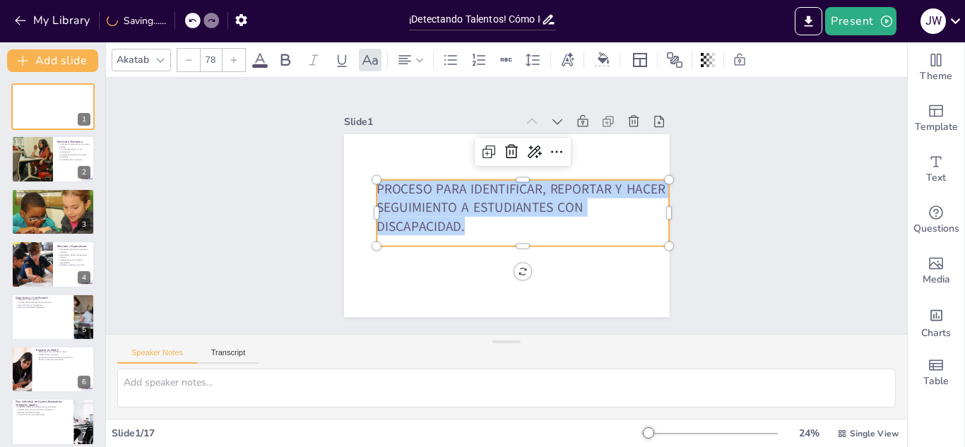
click at [237, 59] on icon at bounding box center [234, 60] width 8 height 8
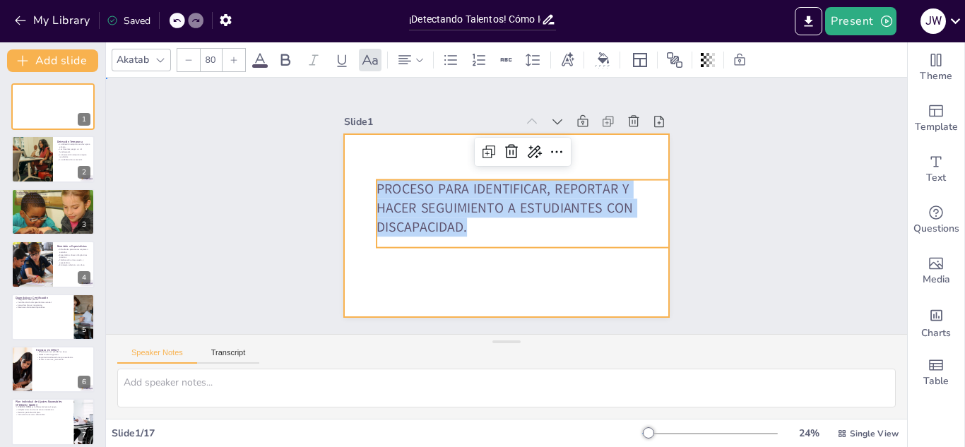
click at [559, 295] on div at bounding box center [502, 225] width 356 height 246
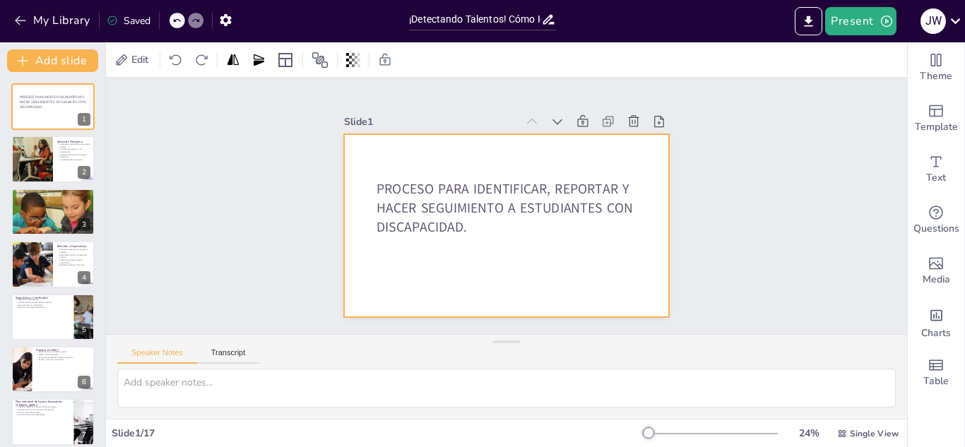
click at [465, 161] on div at bounding box center [500, 225] width 366 height 275
drag, startPoint x: 136, startPoint y: 54, endPoint x: 129, endPoint y: 58, distance: 8.5
click at [129, 58] on div at bounding box center [177, 60] width 131 height 23
click at [129, 58] on div at bounding box center [122, 60] width 17 height 17
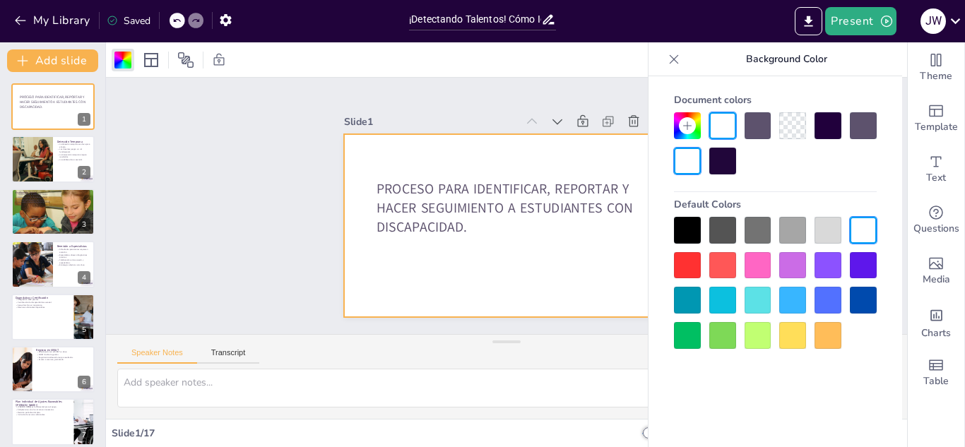
click at [782, 298] on div at bounding box center [792, 300] width 27 height 27
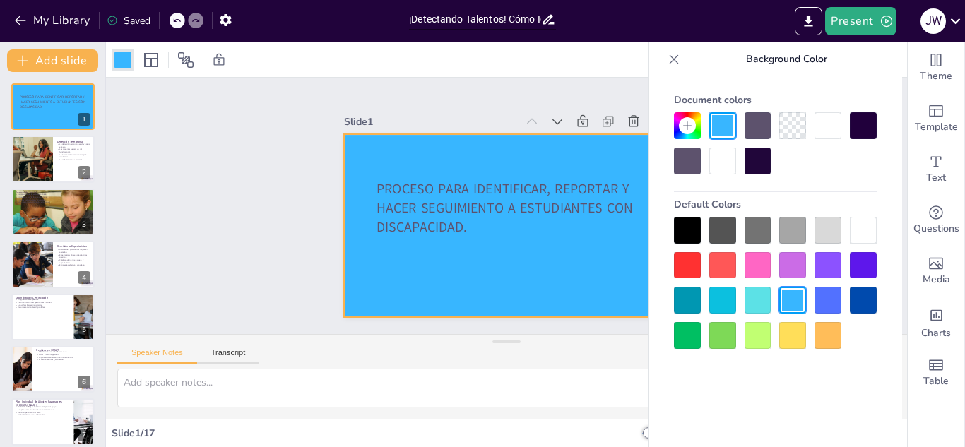
click at [754, 293] on div at bounding box center [757, 300] width 27 height 27
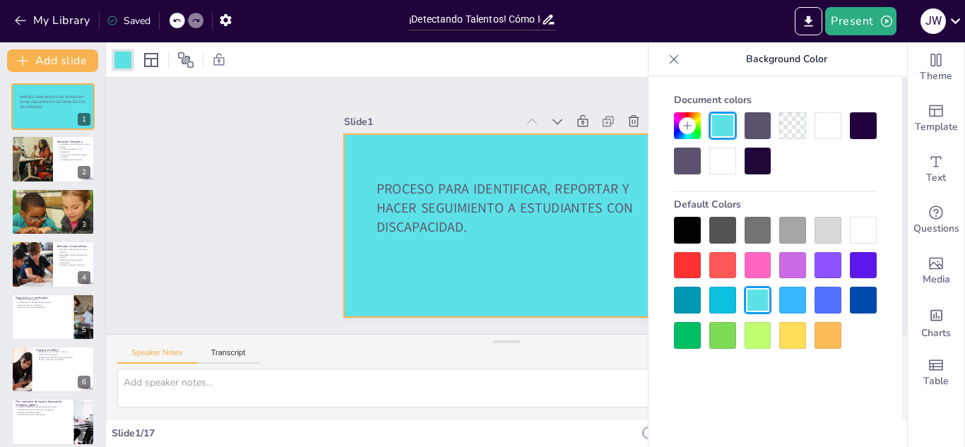
click at [61, 162] on div at bounding box center [53, 160] width 85 height 48
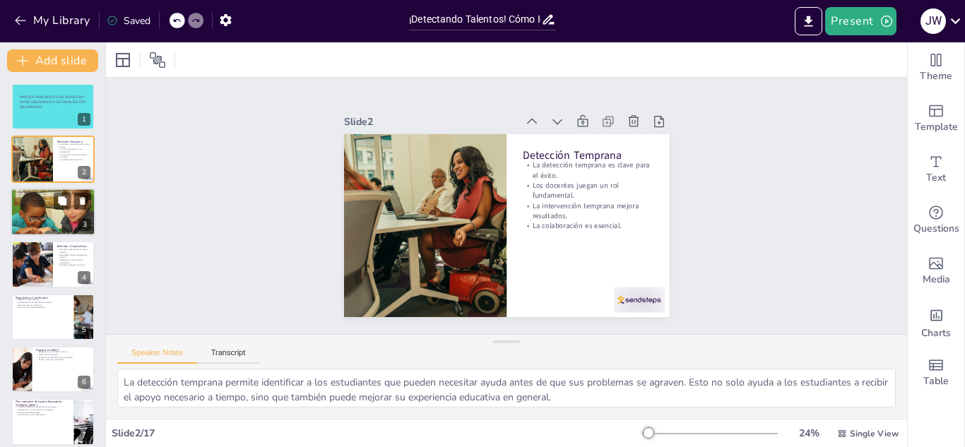
click at [35, 220] on div at bounding box center [53, 212] width 142 height 48
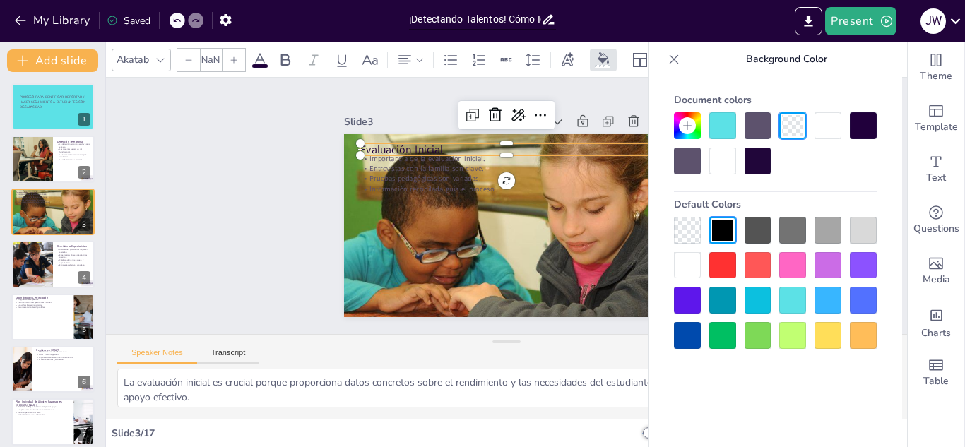
click at [416, 143] on p "Evaluación Inicial" at bounding box center [529, 154] width 273 height 133
click at [378, 165] on p "Entrevistas con la familia son clave." at bounding box center [514, 168] width 288 height 71
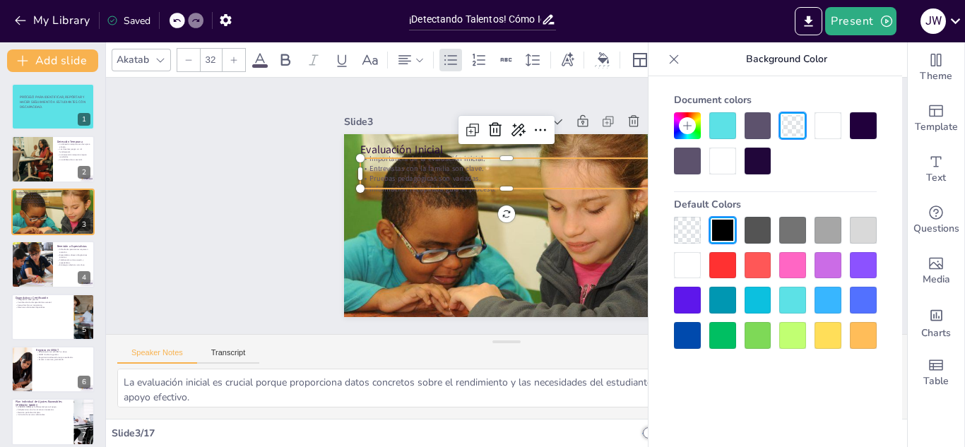
click at [261, 66] on span at bounding box center [260, 66] width 16 height 4
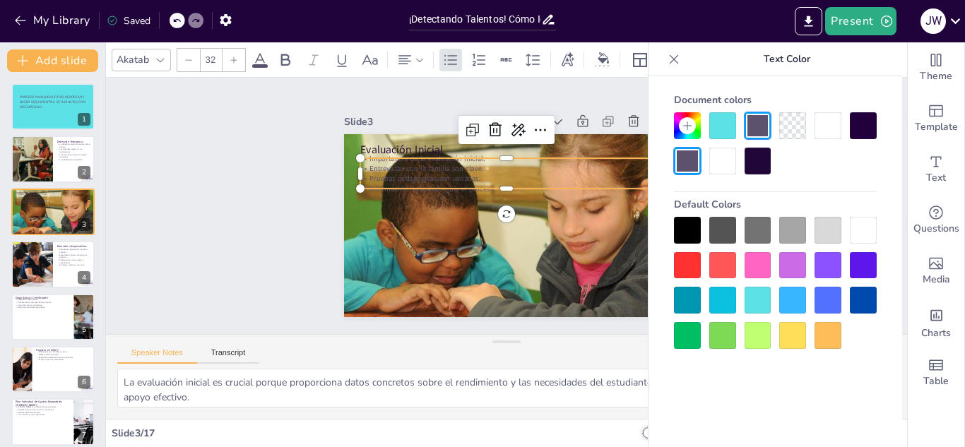
click at [254, 54] on icon at bounding box center [259, 60] width 17 height 17
click at [270, 72] on div "Akatab 32" at bounding box center [506, 59] width 801 height 35
click at [251, 59] on icon at bounding box center [259, 60] width 17 height 17
click at [863, 225] on div at bounding box center [863, 230] width 27 height 27
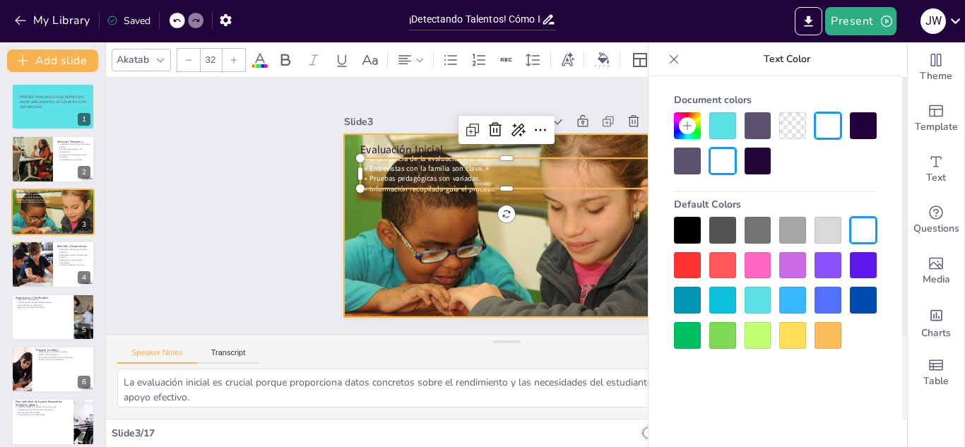
click at [563, 246] on div at bounding box center [500, 224] width 573 height 341
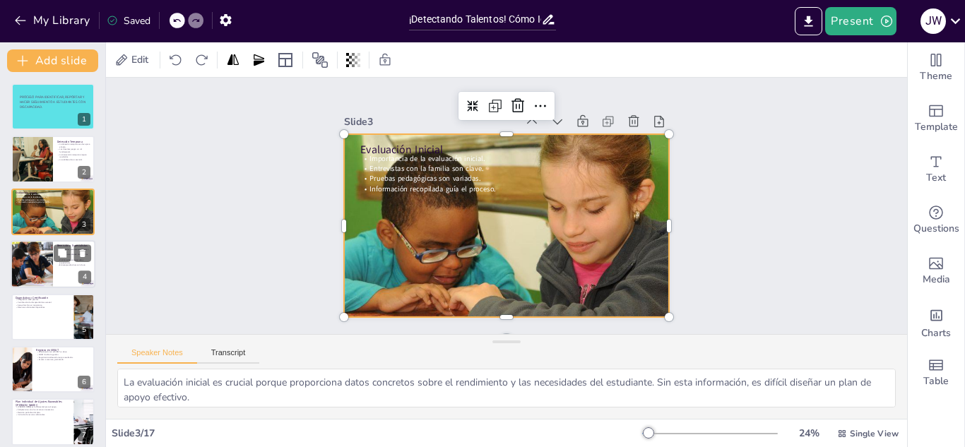
click at [73, 264] on p "Estrategias efectivas son clave." at bounding box center [74, 265] width 34 height 3
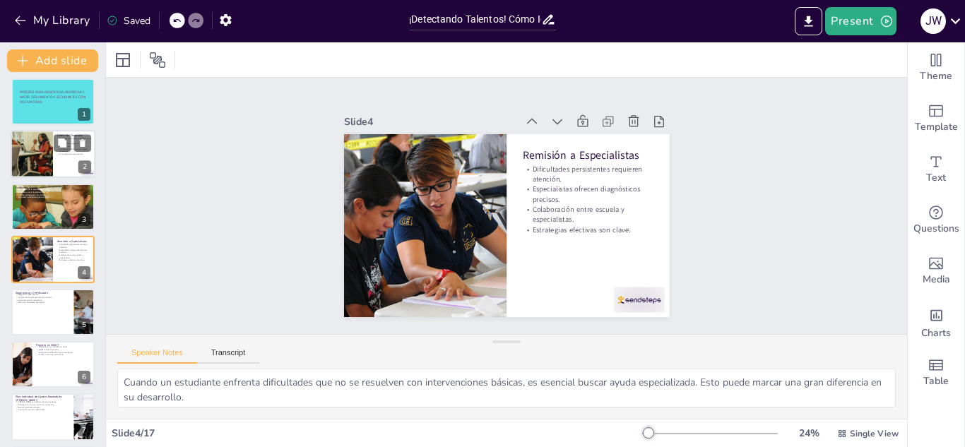
click at [71, 158] on div at bounding box center [53, 155] width 85 height 48
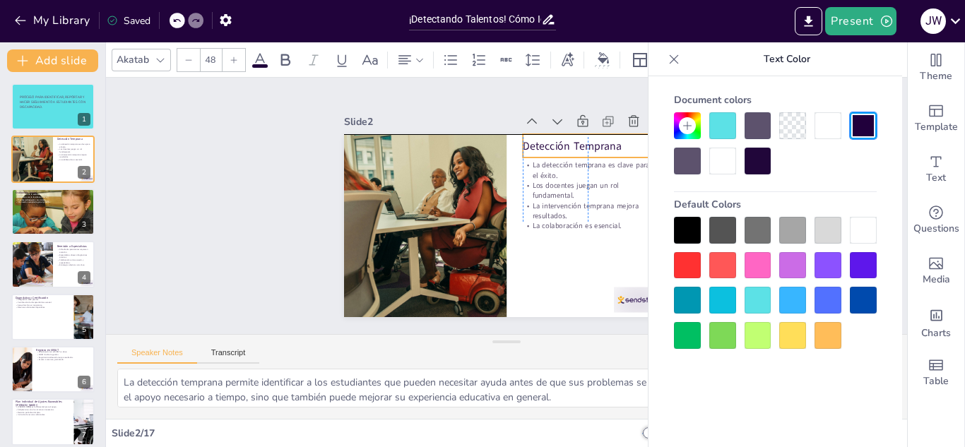
click at [560, 186] on p "Detección Temprana" at bounding box center [599, 246] width 78 height 120
click at [533, 143] on p "Detección Temprana" at bounding box center [598, 164] width 131 height 42
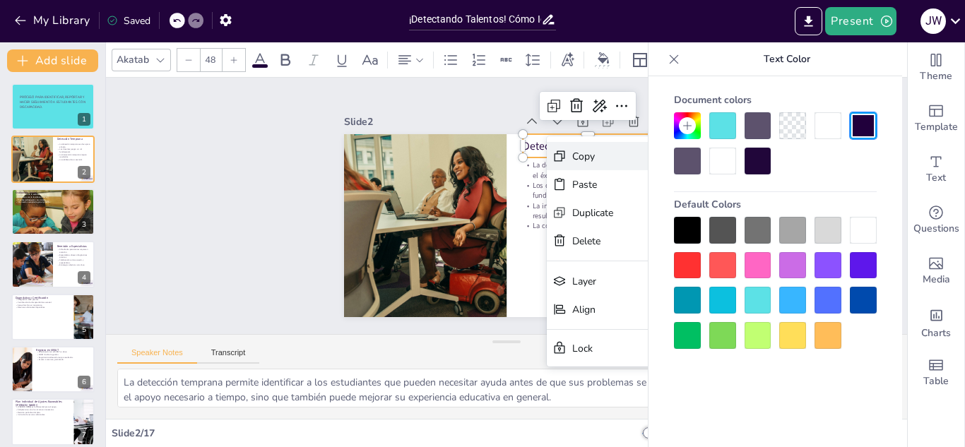
click at [674, 245] on div "Copy" at bounding box center [695, 254] width 43 height 18
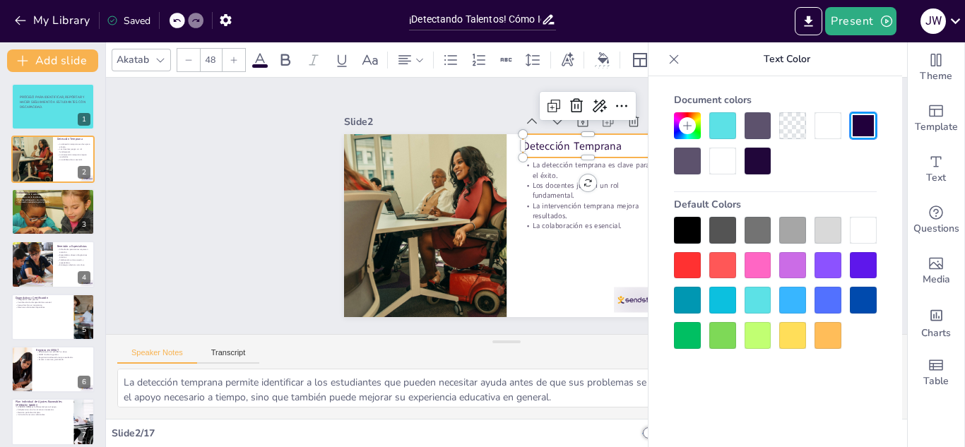
click at [547, 155] on p "Detección Temprana" at bounding box center [607, 194] width 120 height 78
drag, startPoint x: 611, startPoint y: 136, endPoint x: 585, endPoint y: 136, distance: 26.1
click at [585, 138] on p "Detección Temprana" at bounding box center [573, 159] width 131 height 42
drag, startPoint x: 585, startPoint y: 141, endPoint x: 596, endPoint y: 143, distance: 11.5
click at [596, 157] on p "Detección Temprana" at bounding box center [596, 206] width 107 height 98
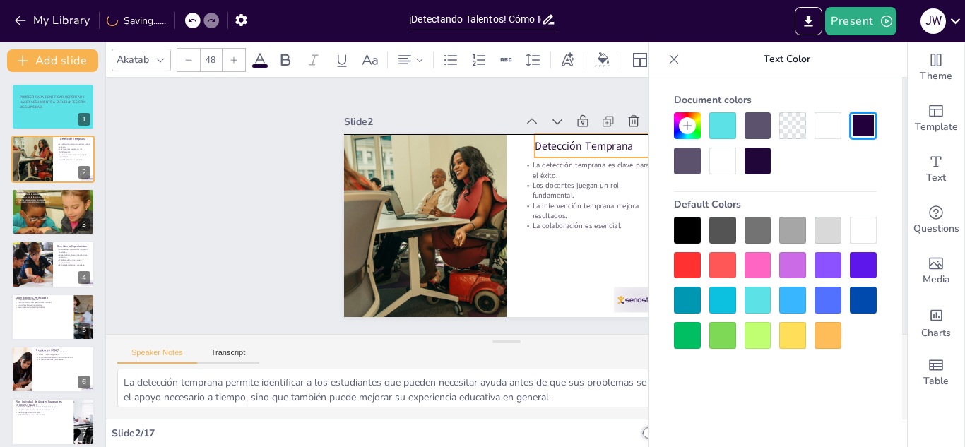
drag, startPoint x: 543, startPoint y: 153, endPoint x: 558, endPoint y: 142, distance: 18.6
click at [544, 145] on p "Detección Temprana" at bounding box center [609, 166] width 131 height 42
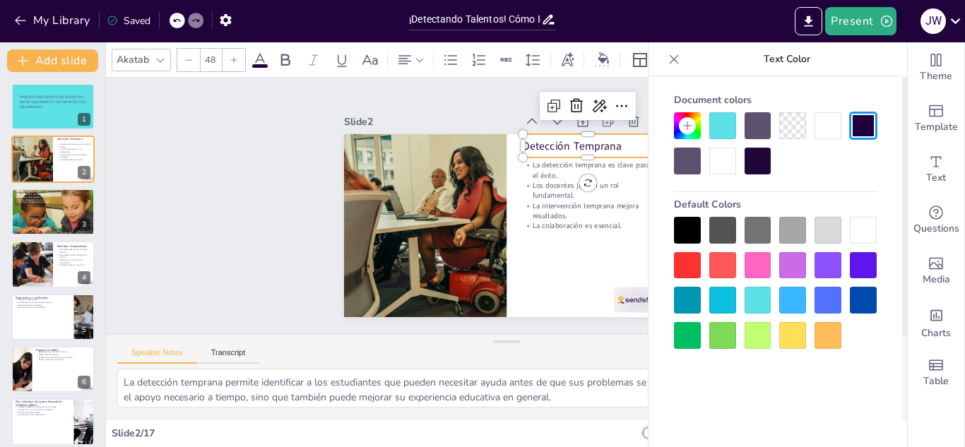
click at [610, 150] on p "Detección Temprana" at bounding box center [604, 183] width 125 height 66
click at [608, 143] on p "Detección Temprana" at bounding box center [598, 164] width 131 height 42
click at [595, 160] on p "Detección Temprana" at bounding box center [607, 204] width 114 height 89
click at [576, 150] on div "Detección Temprana" at bounding box center [602, 174] width 131 height 62
click at [538, 146] on p "Detección Temprana" at bounding box center [602, 173] width 129 height 54
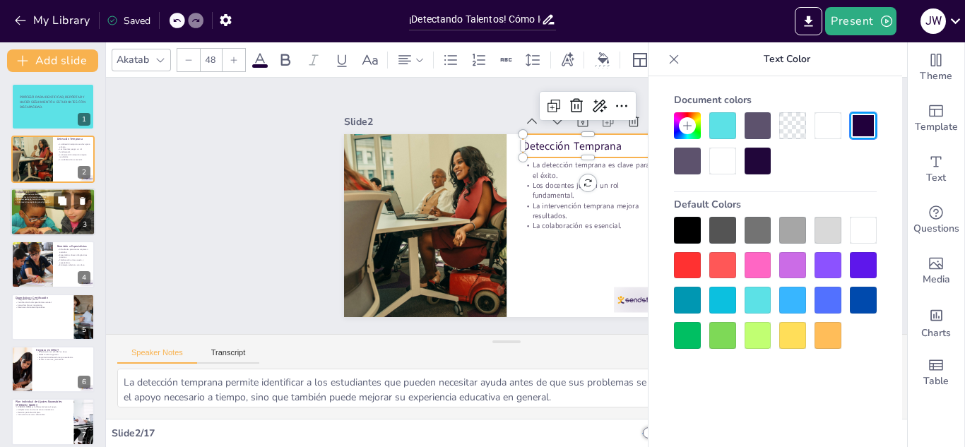
click at [41, 234] on div at bounding box center [53, 212] width 142 height 48
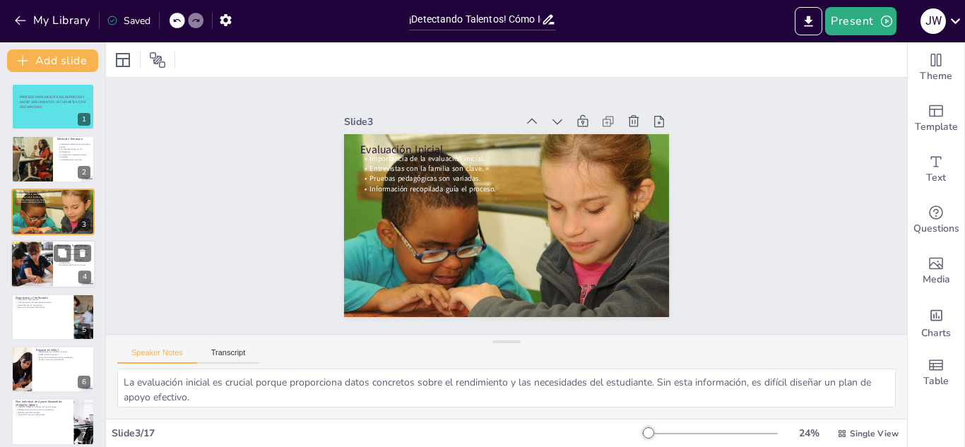
click at [69, 270] on div at bounding box center [53, 264] width 85 height 48
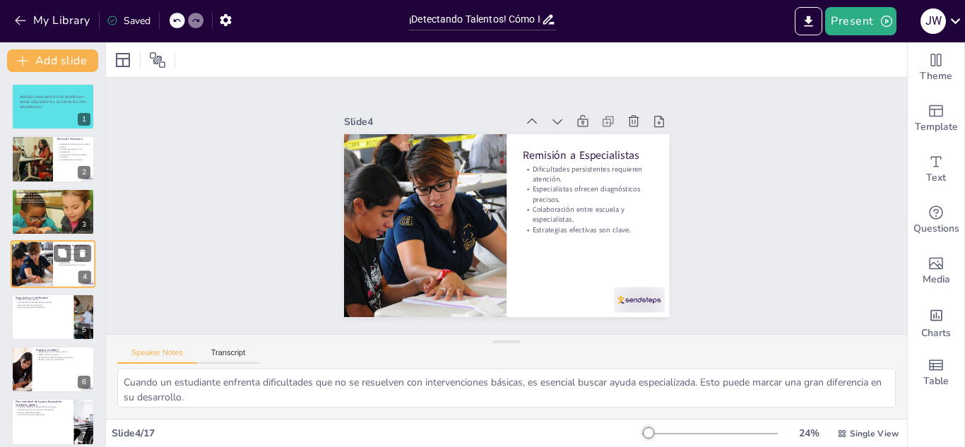
scroll to position [5, 0]
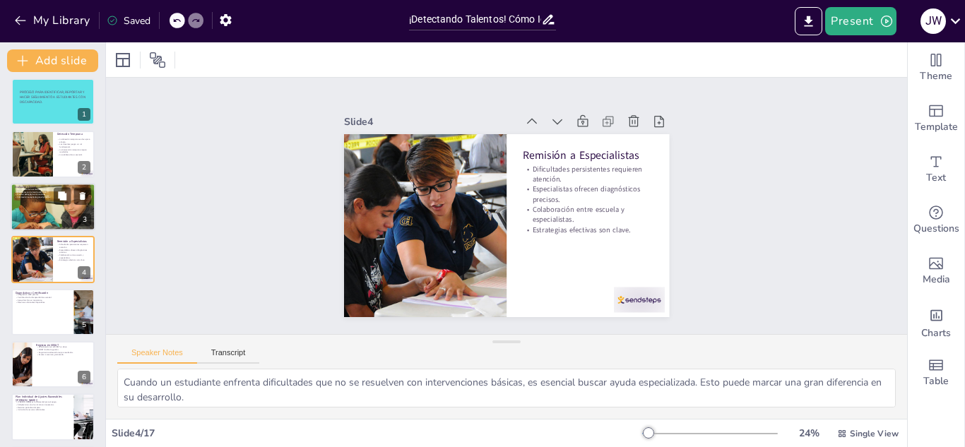
click at [41, 214] on div at bounding box center [53, 207] width 142 height 48
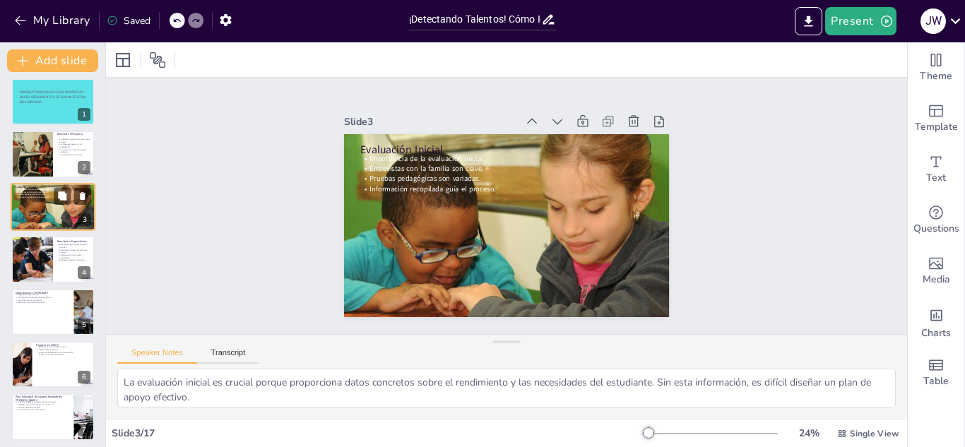
scroll to position [0, 0]
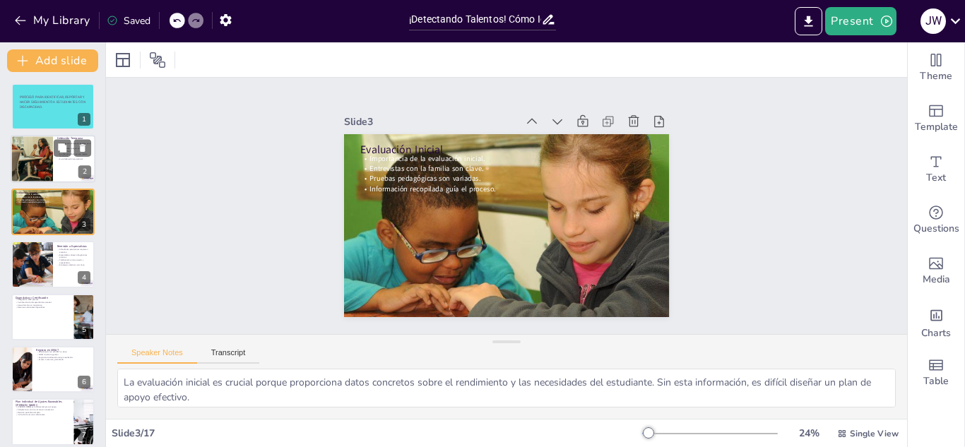
click at [37, 175] on div at bounding box center [32, 160] width 72 height 48
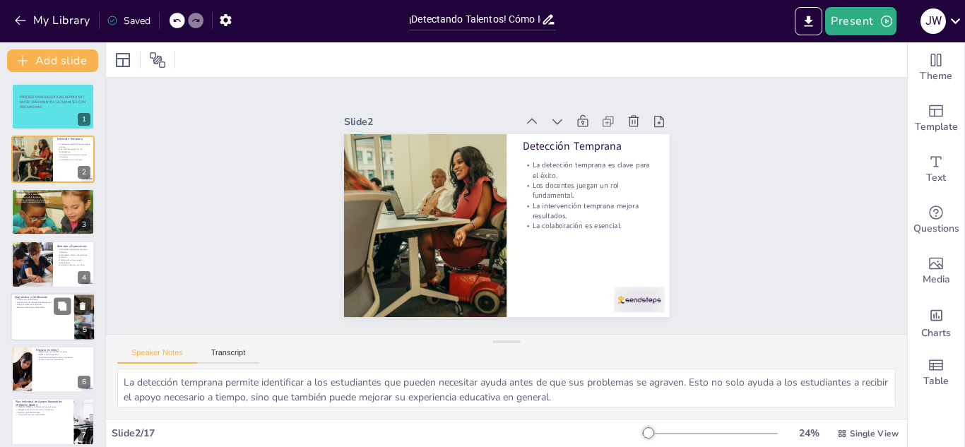
click at [42, 313] on div at bounding box center [53, 317] width 85 height 48
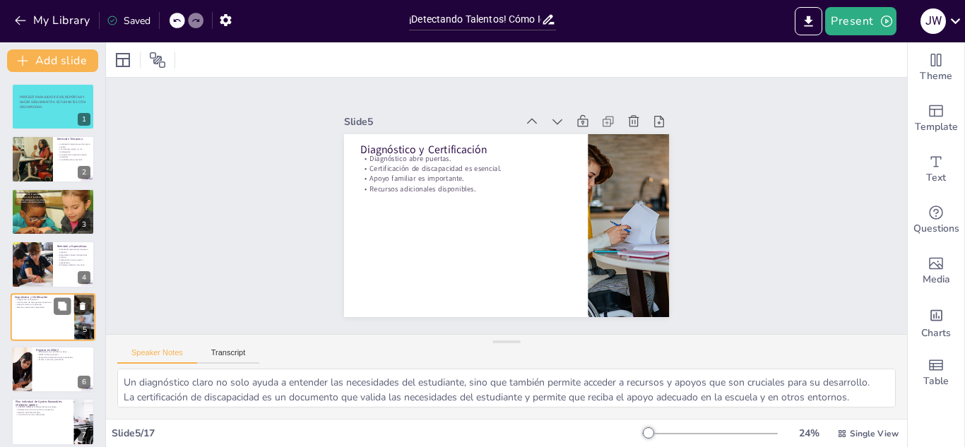
scroll to position [57, 0]
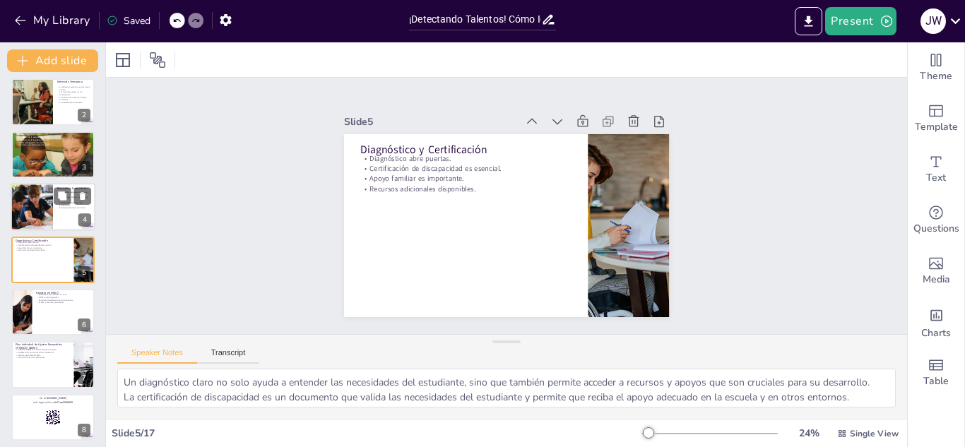
click at [71, 198] on div at bounding box center [72, 196] width 37 height 17
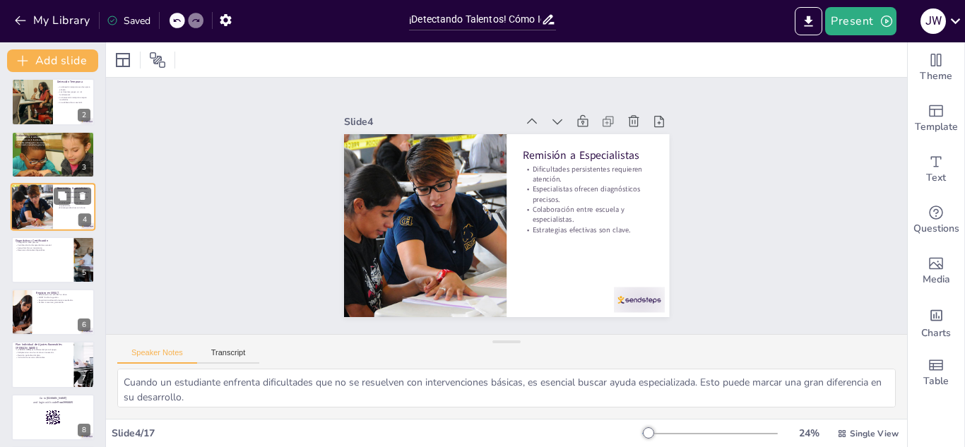
scroll to position [5, 0]
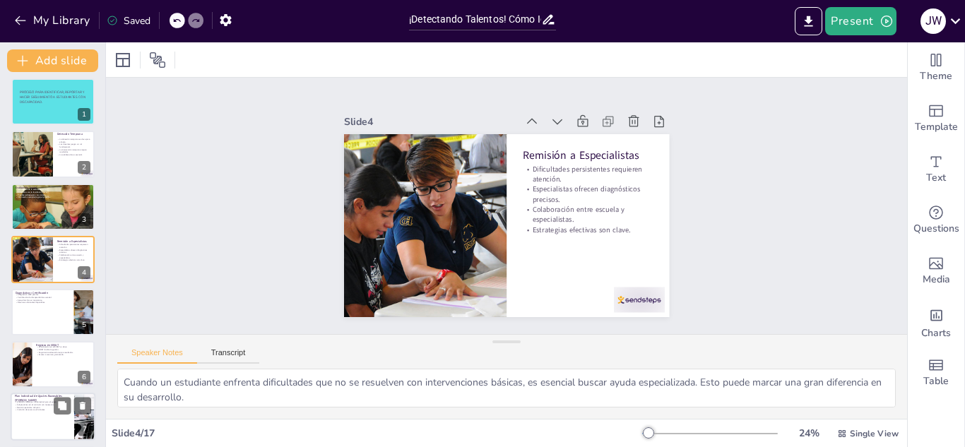
click at [39, 437] on div at bounding box center [53, 417] width 85 height 48
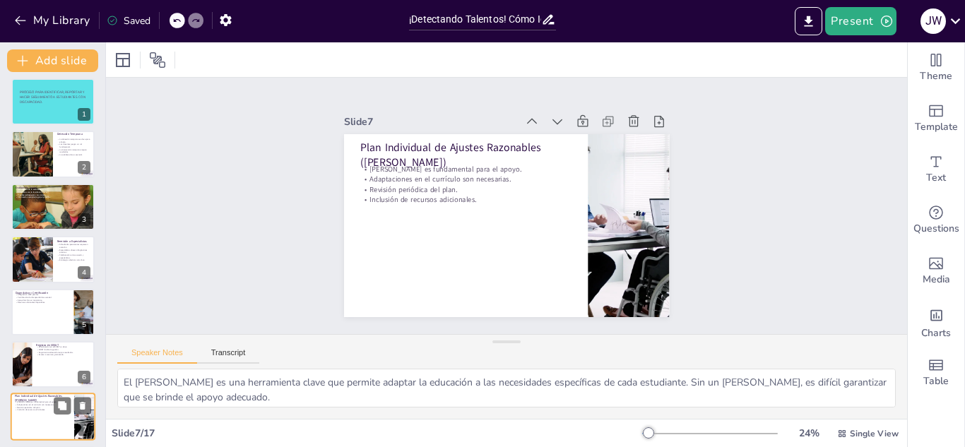
scroll to position [162, 0]
